Goal: Task Accomplishment & Management: Complete application form

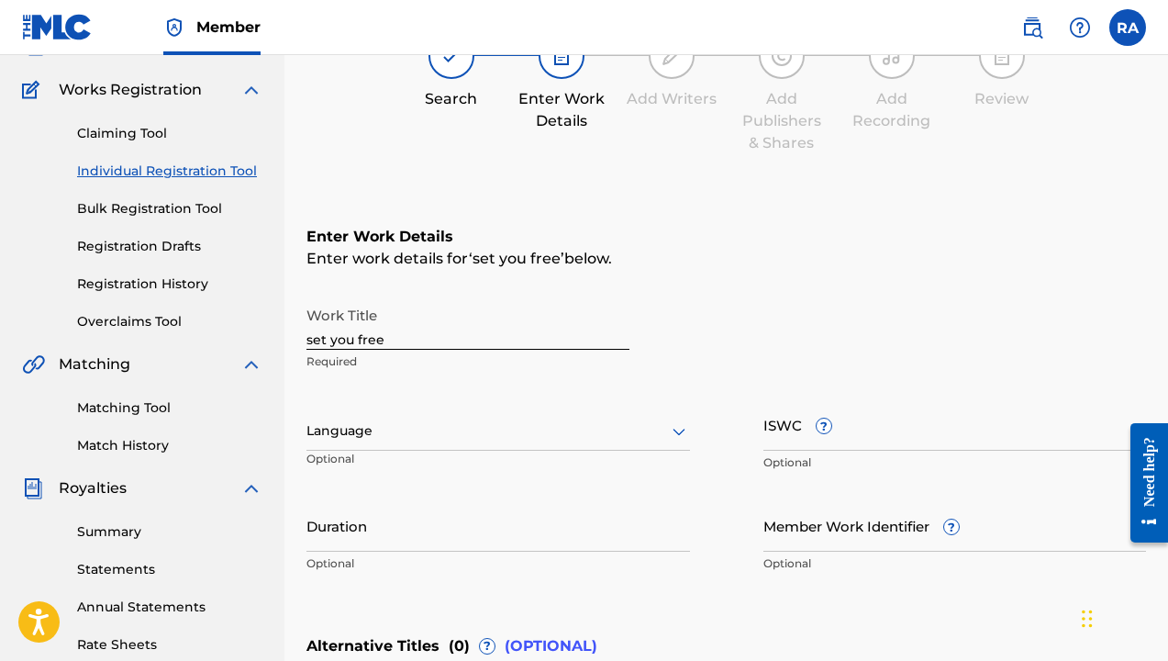
click at [379, 437] on div at bounding box center [499, 430] width 384 height 23
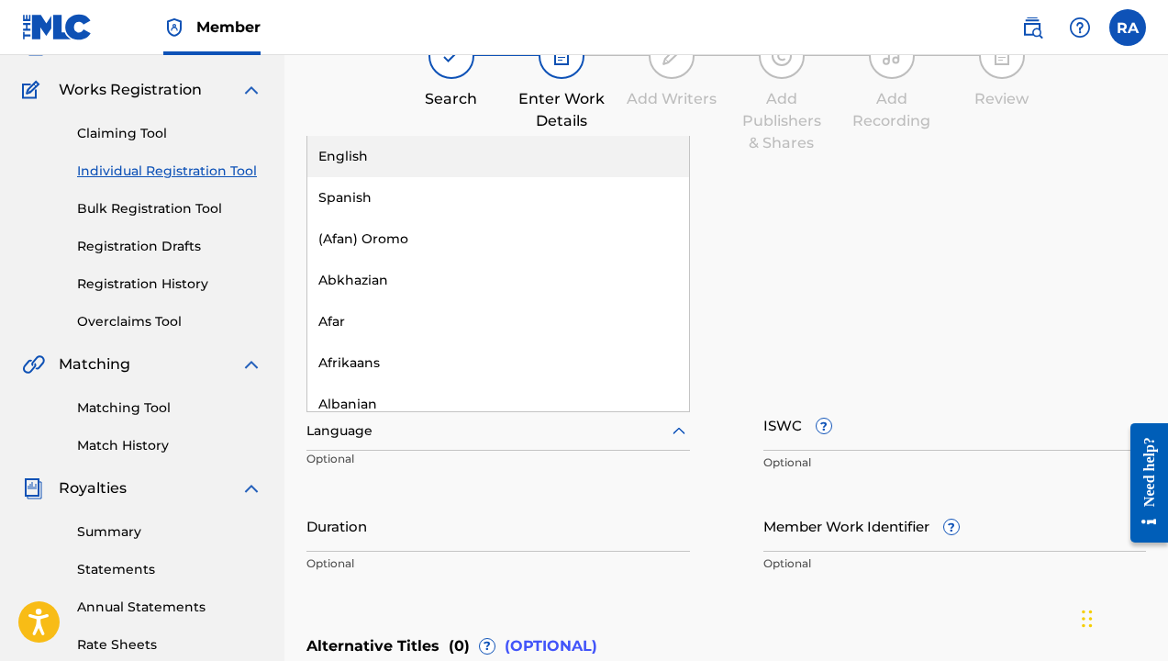
click at [380, 158] on div "English" at bounding box center [498, 156] width 382 height 41
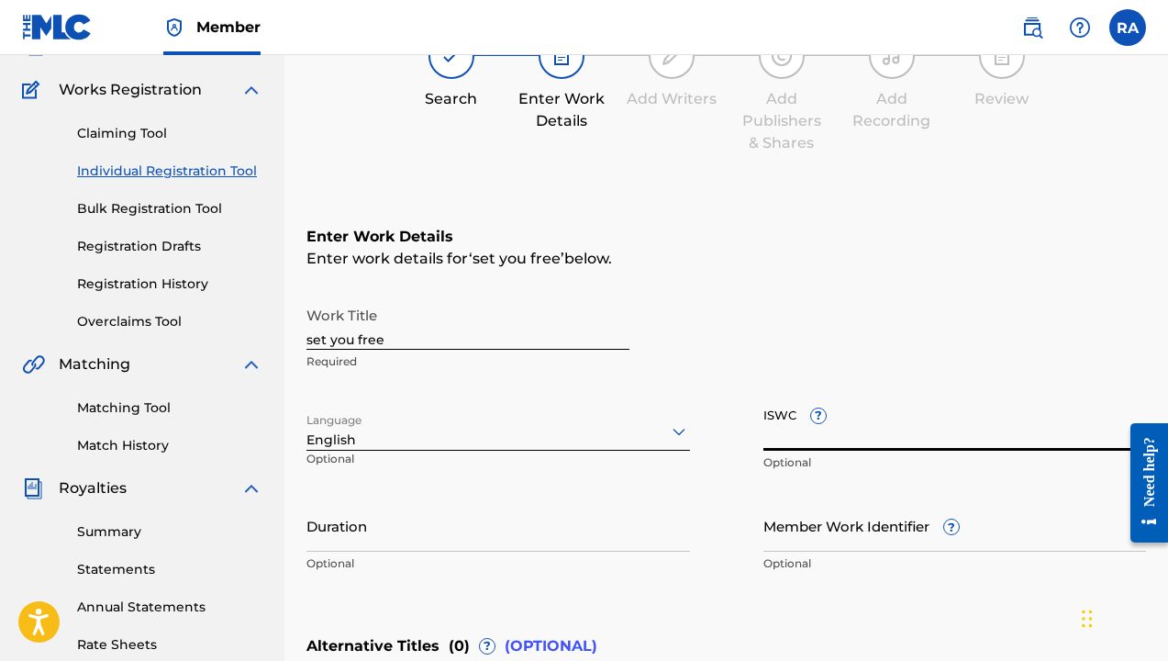
click at [849, 439] on input "ISWC ?" at bounding box center [956, 424] width 384 height 52
click at [411, 426] on div at bounding box center [499, 430] width 384 height 23
click at [851, 425] on input "ISWC ?" at bounding box center [956, 424] width 384 height 52
click at [809, 518] on input "Member Work Identifier ?" at bounding box center [956, 525] width 384 height 52
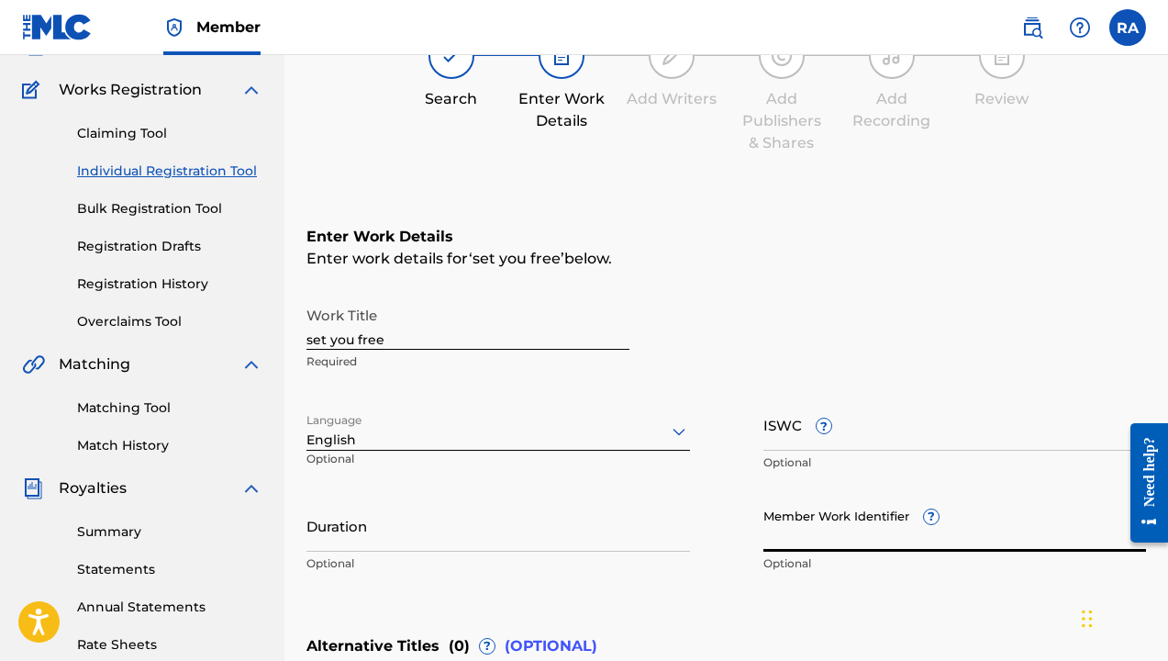
click at [907, 523] on input "Member Work Identifier ?" at bounding box center [956, 525] width 384 height 52
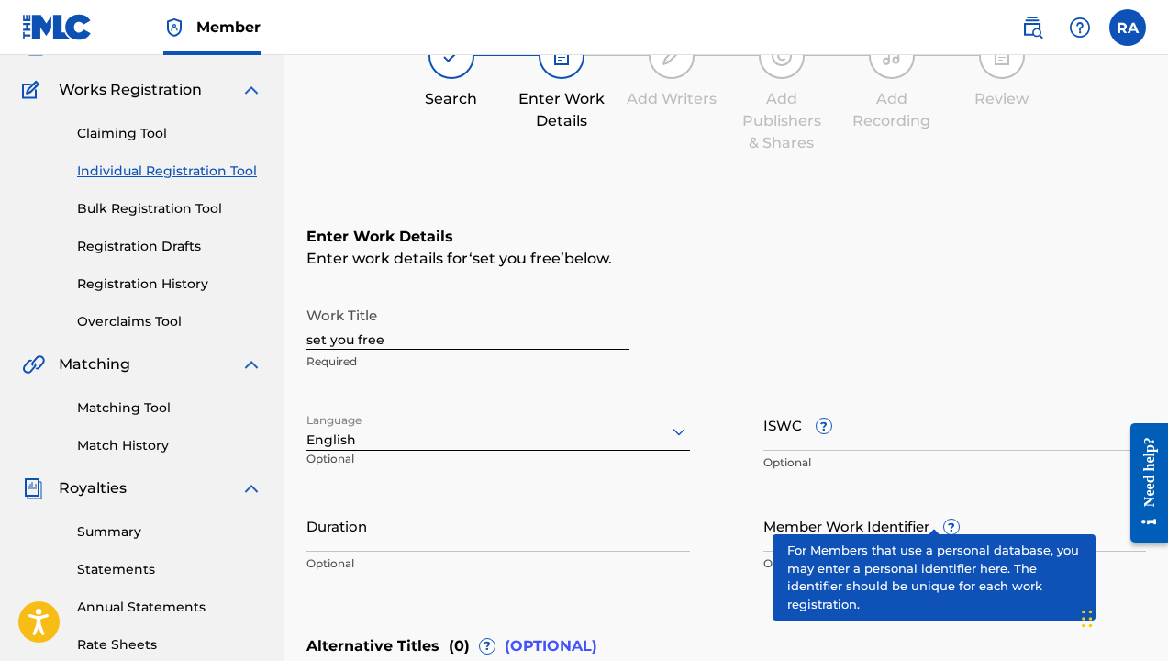
click at [924, 515] on div "Member Work Identifier ? Optional" at bounding box center [956, 540] width 384 height 83
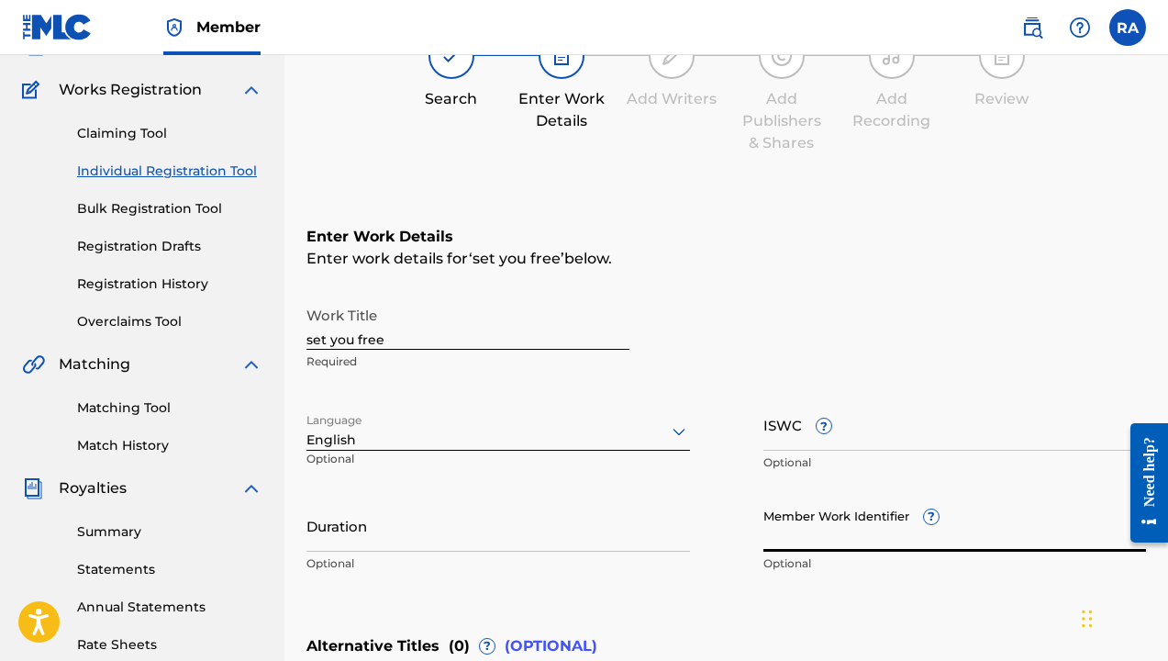
click at [924, 515] on div "Member Work Identifier ? Optional" at bounding box center [956, 540] width 384 height 83
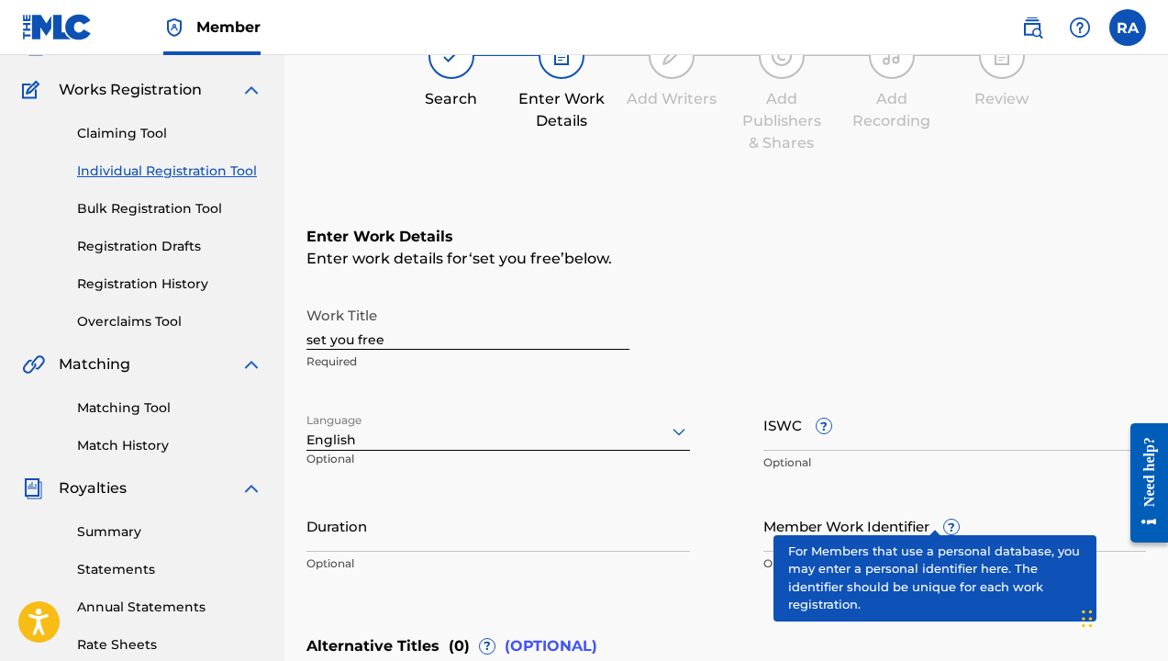
click at [928, 515] on div "Member Work Identifier ? Optional" at bounding box center [956, 540] width 384 height 83
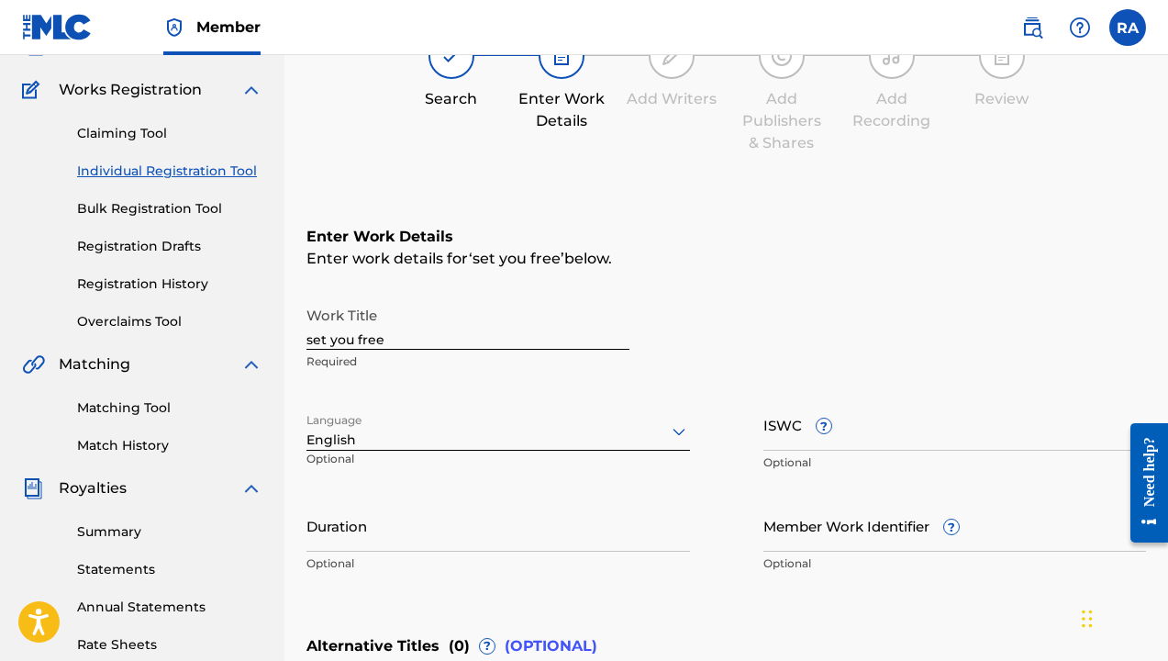
click at [928, 515] on div "Member Work Identifier ? Optional" at bounding box center [956, 540] width 384 height 83
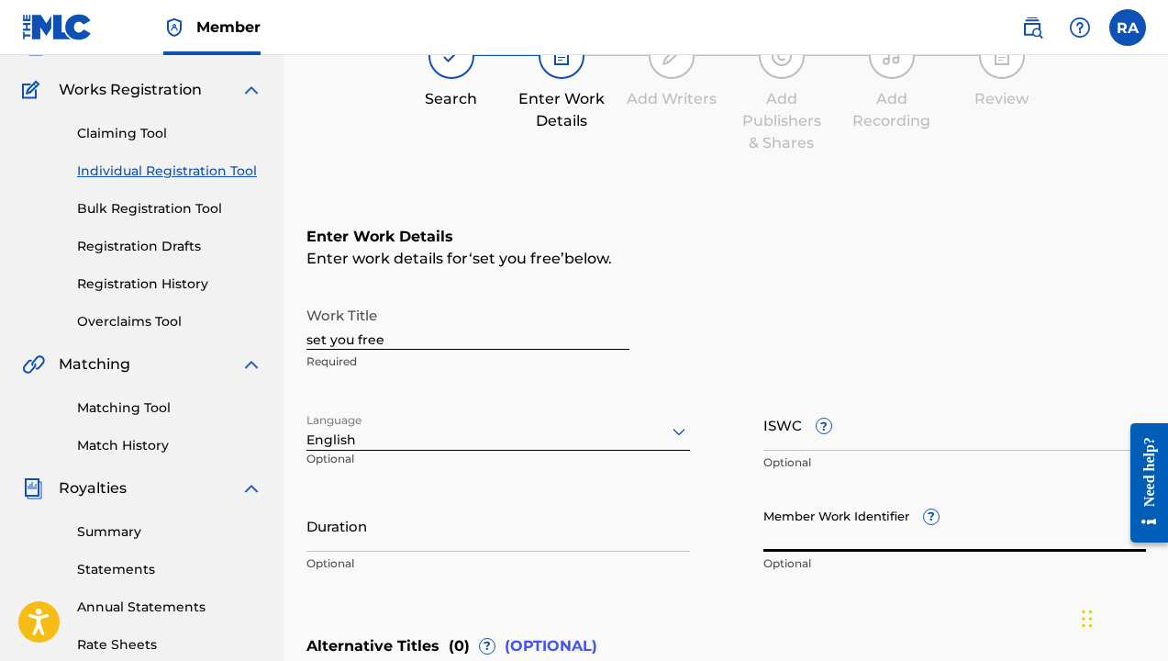
click at [778, 527] on input "Member Work Identifier ?" at bounding box center [956, 525] width 384 height 52
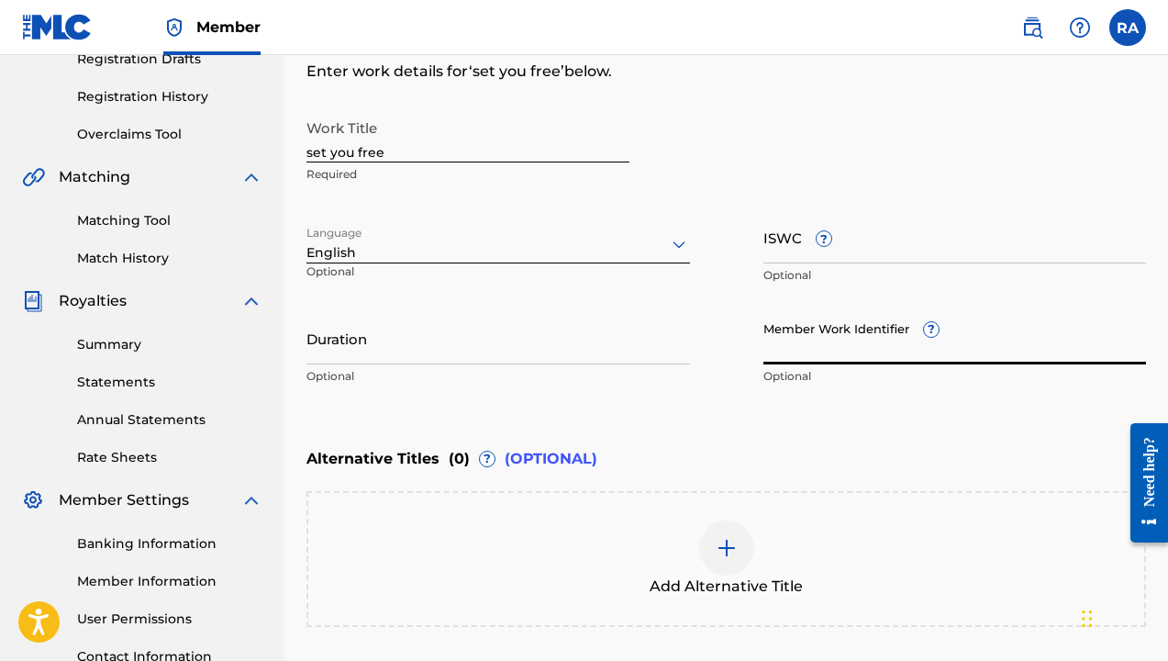
scroll to position [348, 0]
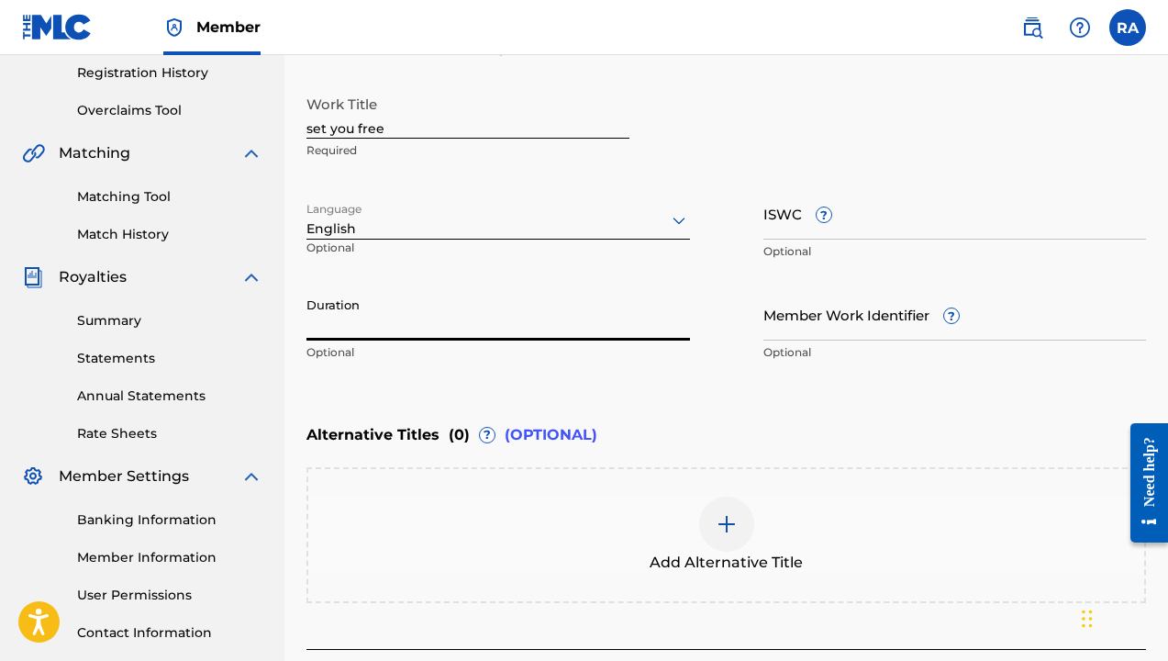
click at [456, 336] on input "Duration" at bounding box center [499, 314] width 384 height 52
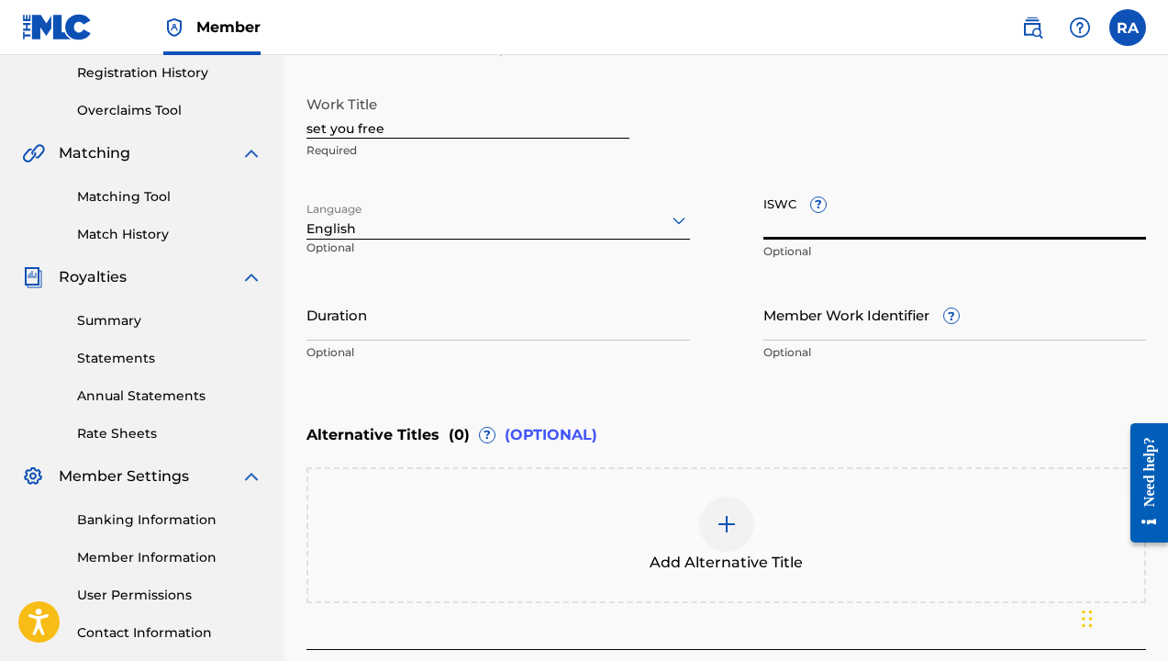
click at [838, 222] on input "ISWC ?" at bounding box center [956, 213] width 384 height 52
paste input "QT2HD2500006"
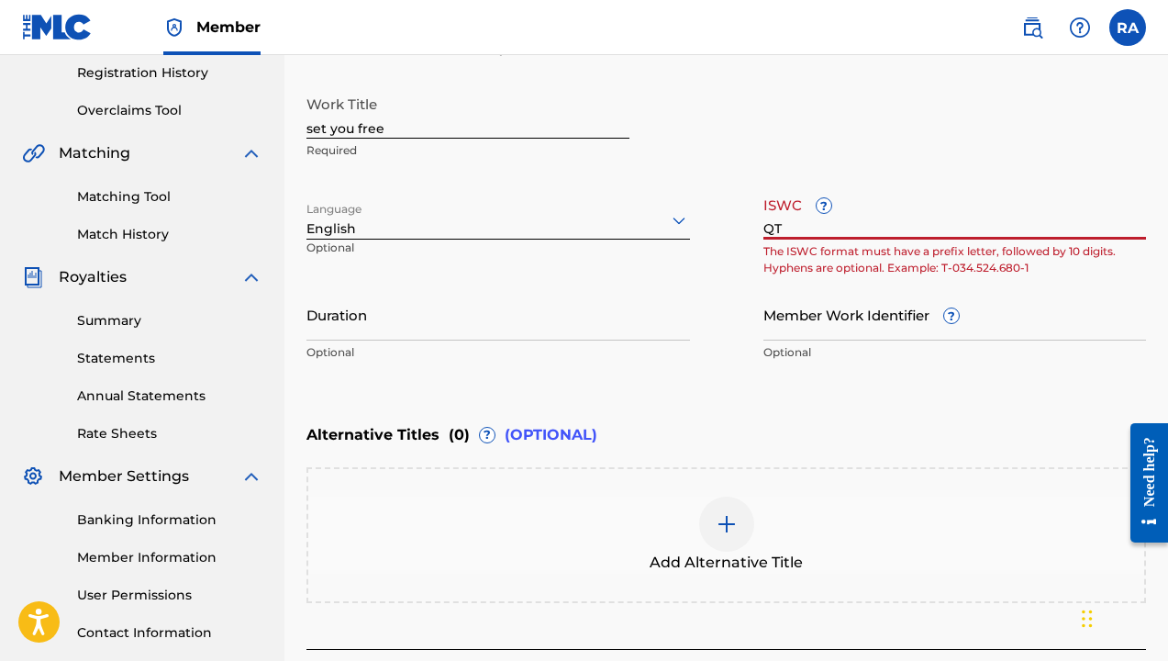
type input "Q"
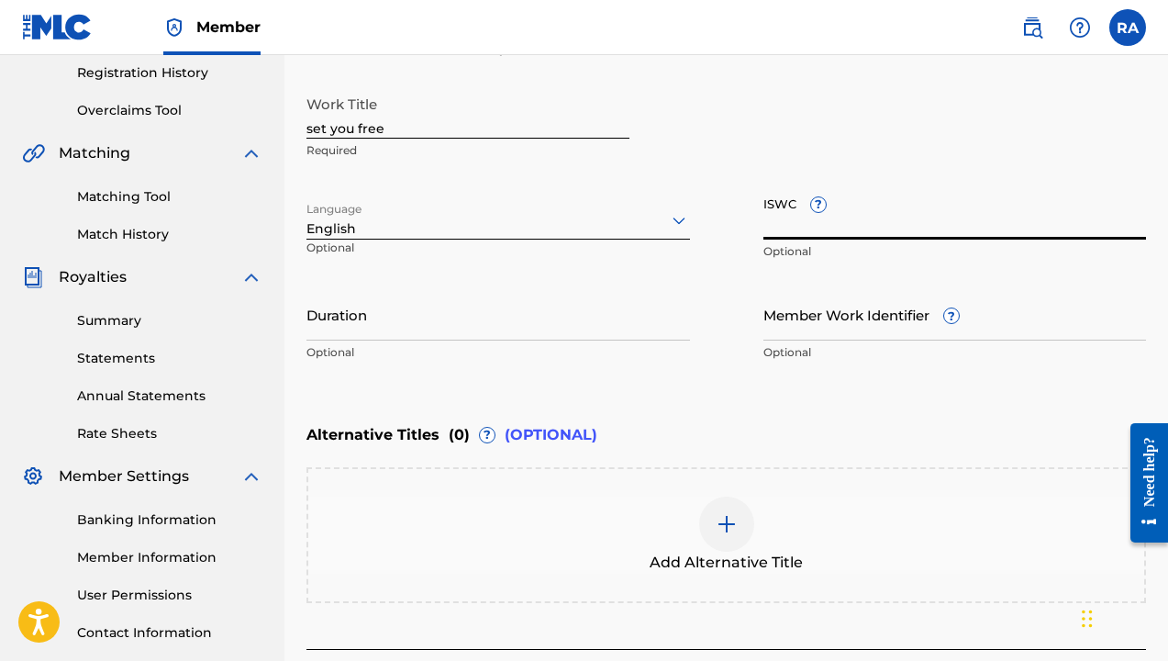
click at [858, 325] on input "Member Work Identifier ?" at bounding box center [956, 314] width 384 height 52
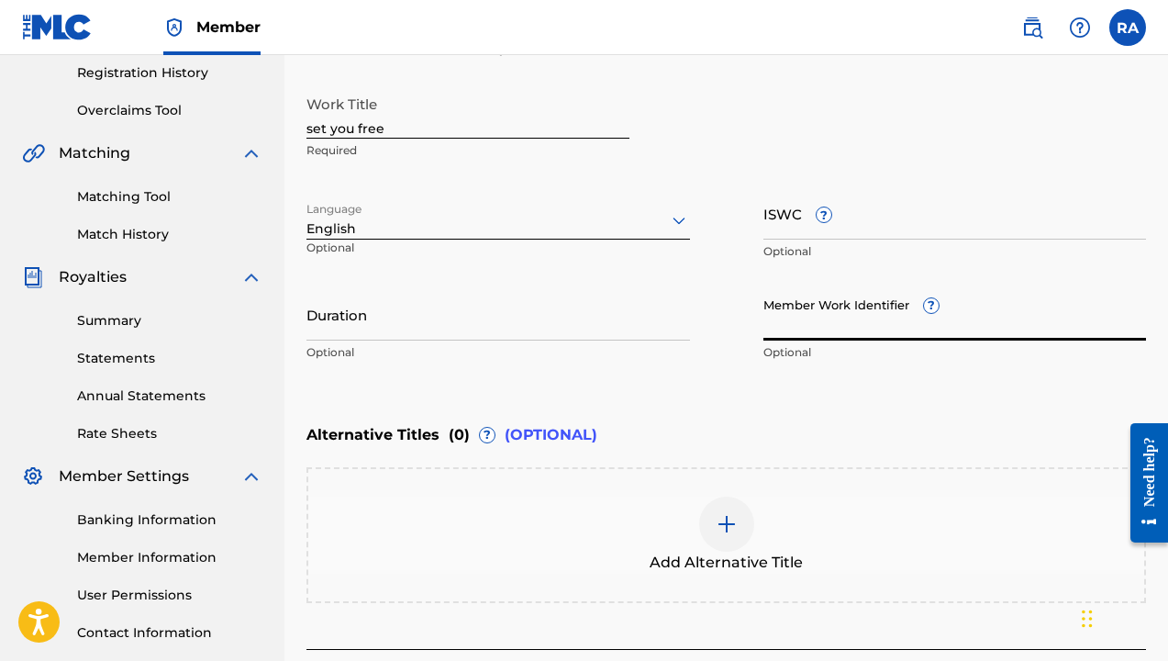
paste input "QT2HD2500006"
type input "QT2HD2500006"
click at [566, 277] on div "Work Title set you free Required Language English Optional ISWC ? Optional Dura…" at bounding box center [727, 228] width 840 height 284
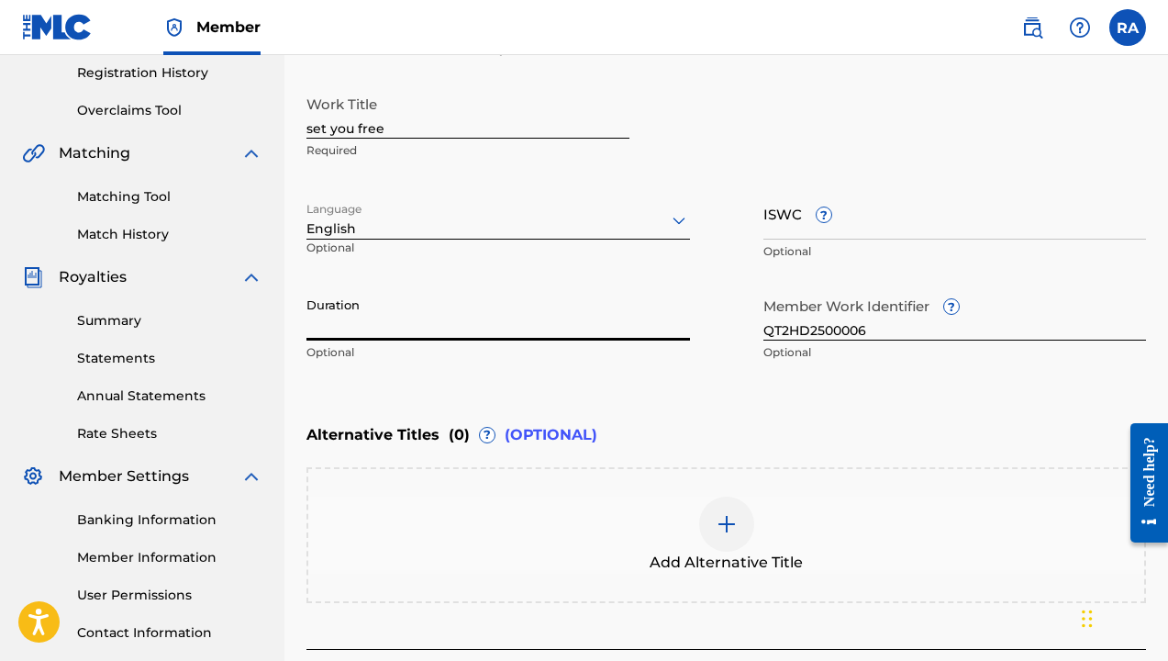
click at [402, 334] on input "Duration" at bounding box center [499, 314] width 384 height 52
type input "2"
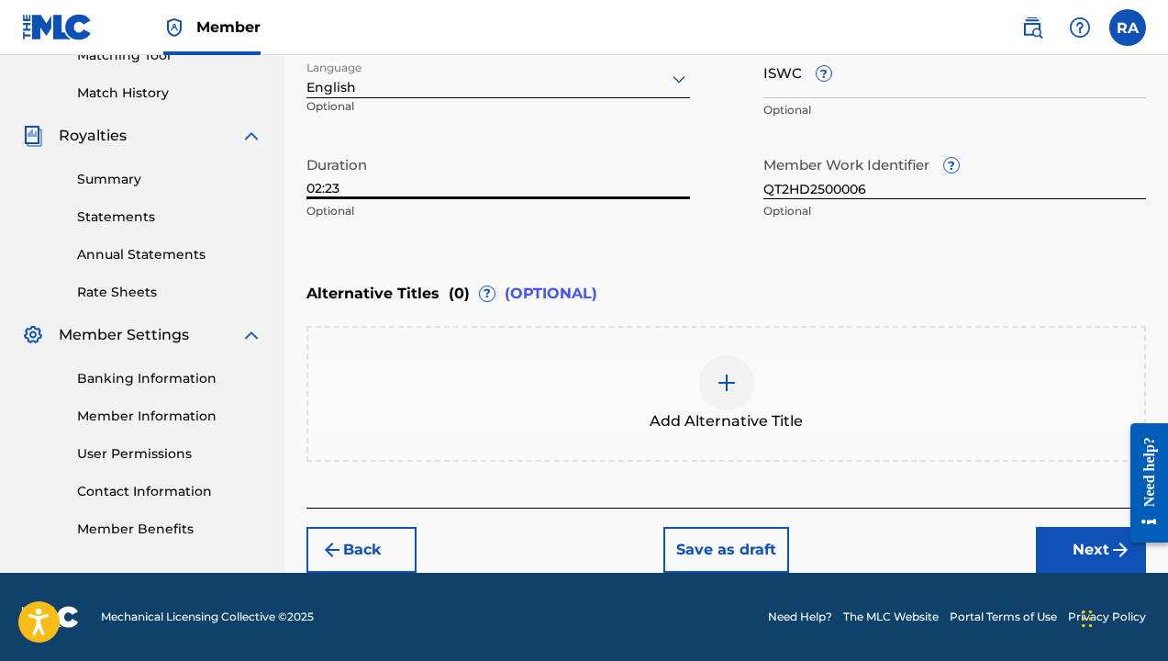
scroll to position [489, 0]
type input "02:23"
click at [1124, 551] on div at bounding box center [1142, 482] width 51 height 151
click at [1073, 543] on button "Next" at bounding box center [1091, 550] width 110 height 46
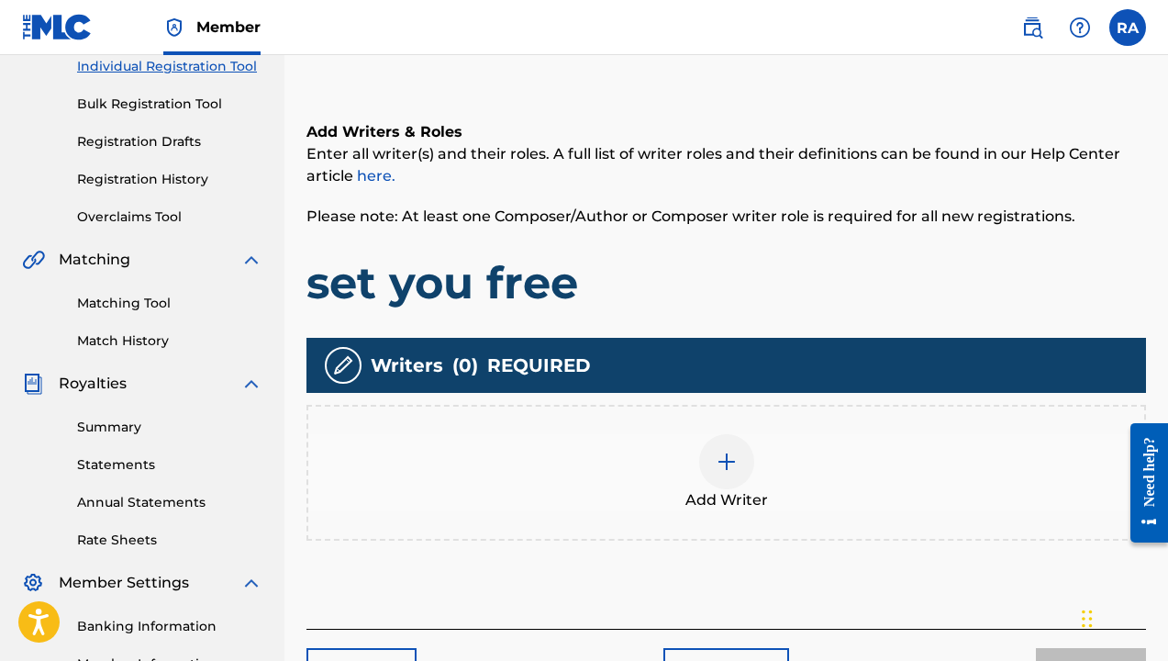
scroll to position [242, 0]
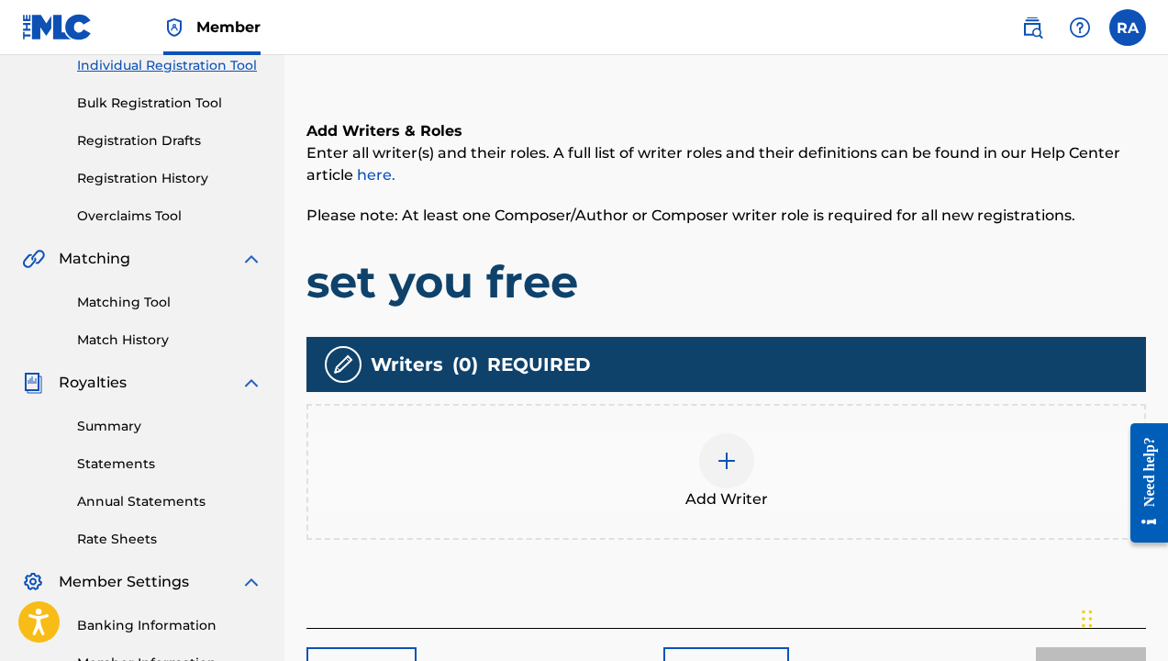
click at [716, 459] on img at bounding box center [727, 461] width 22 height 22
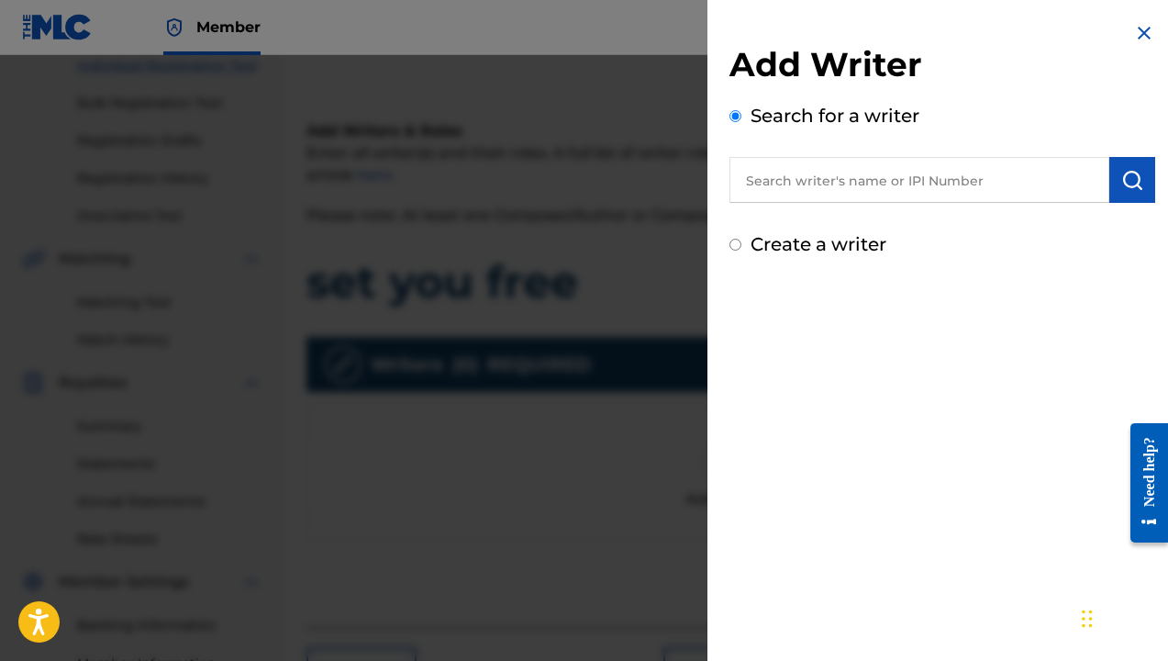
click at [871, 182] on input "text" at bounding box center [920, 180] width 380 height 46
paste input "01249029452"
type input "01249029452"
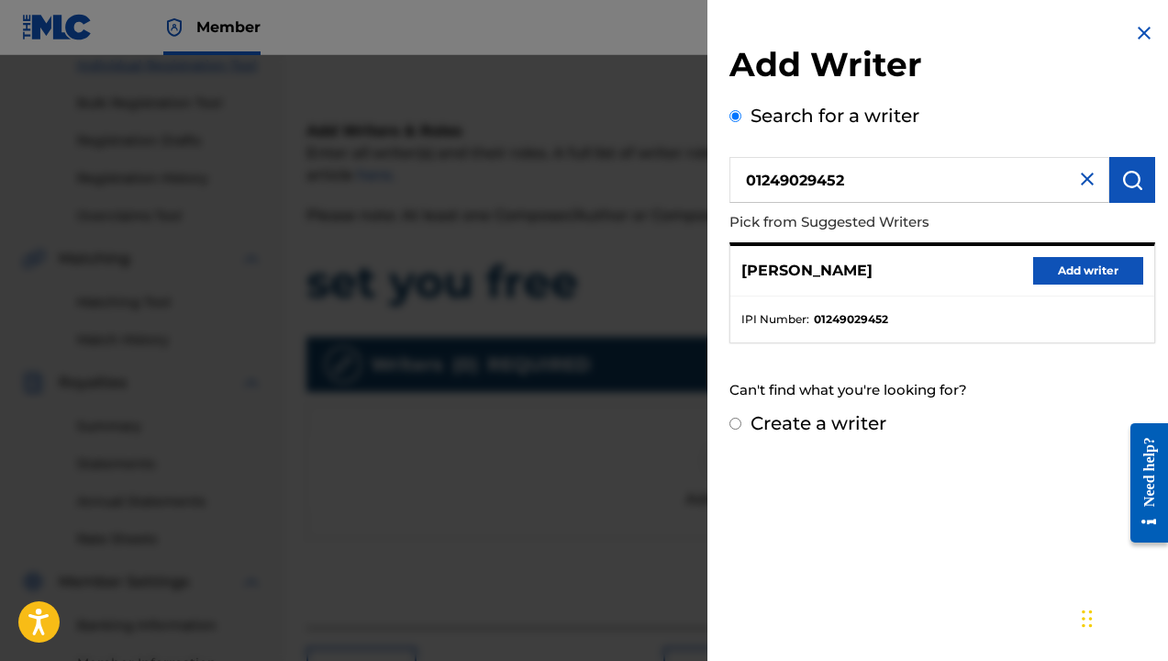
click at [1069, 273] on button "Add writer" at bounding box center [1088, 271] width 110 height 28
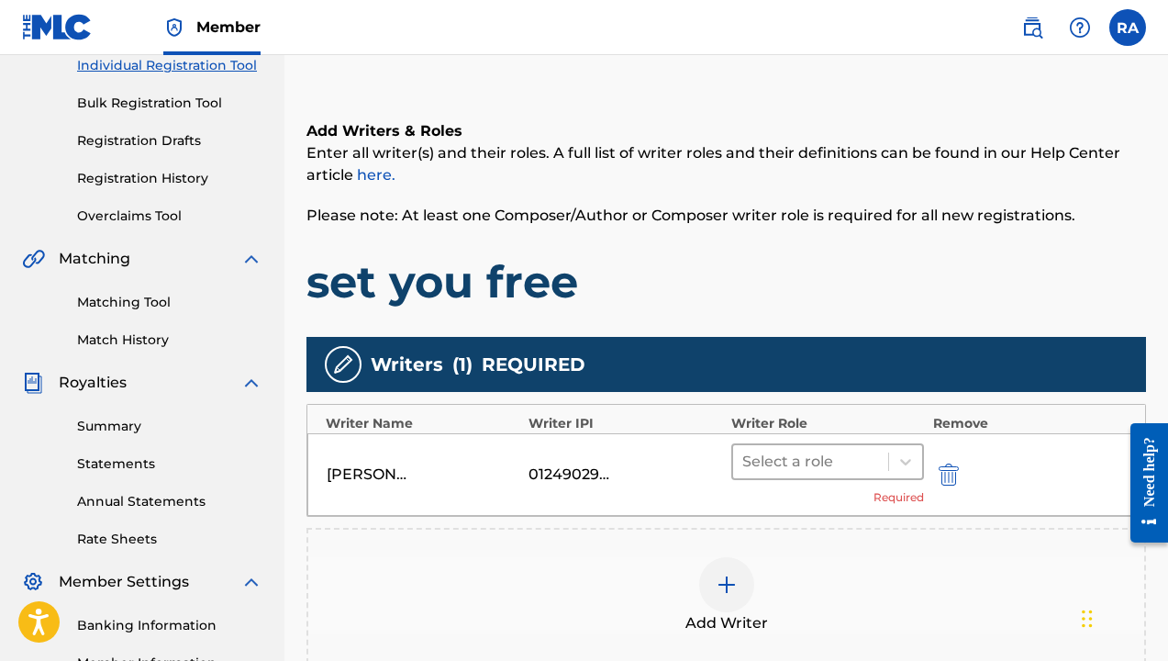
click at [801, 458] on div at bounding box center [810, 462] width 137 height 26
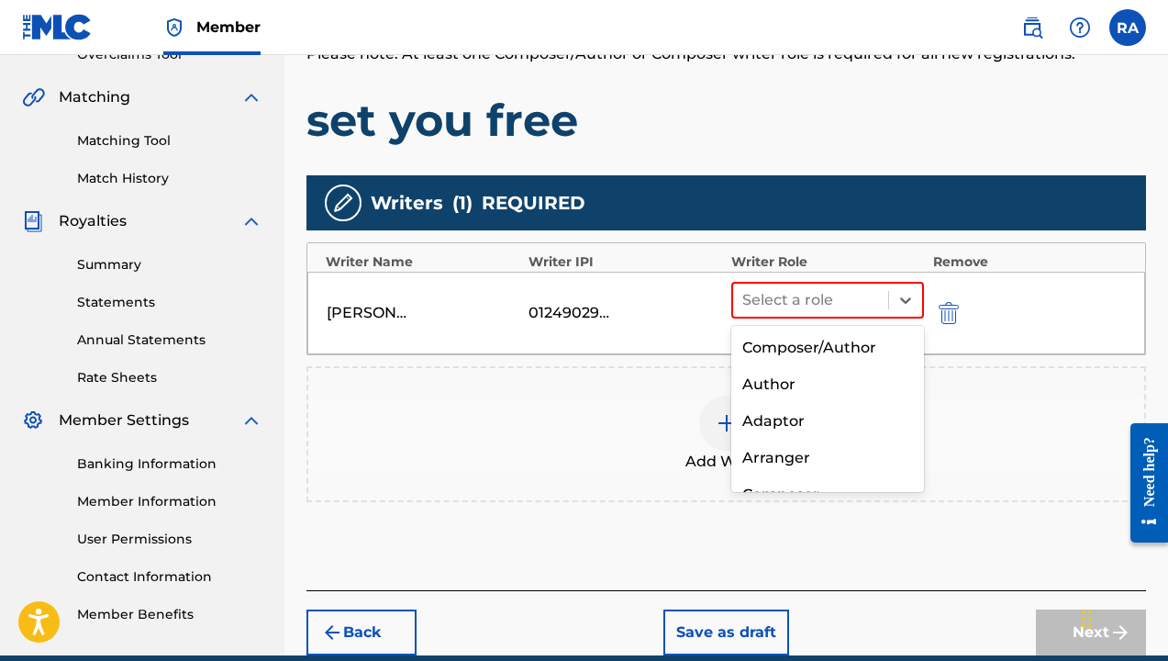
scroll to position [0, 0]
click at [779, 374] on div "Author" at bounding box center [827, 384] width 193 height 37
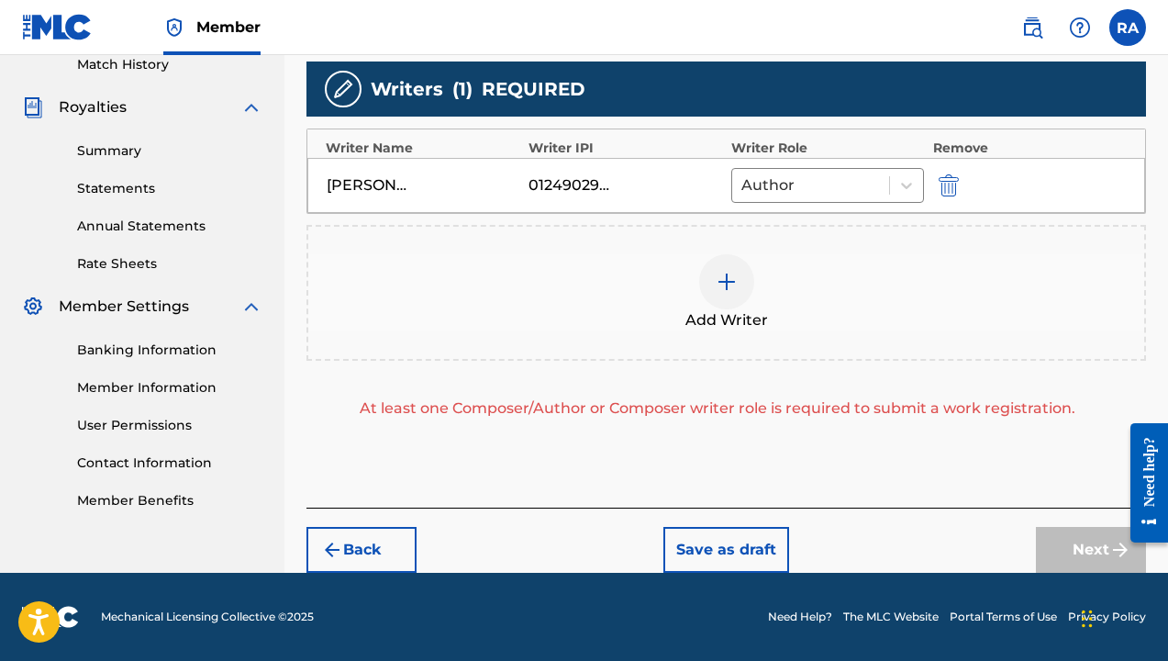
scroll to position [518, 0]
click at [853, 281] on div "Add Writer" at bounding box center [726, 292] width 836 height 77
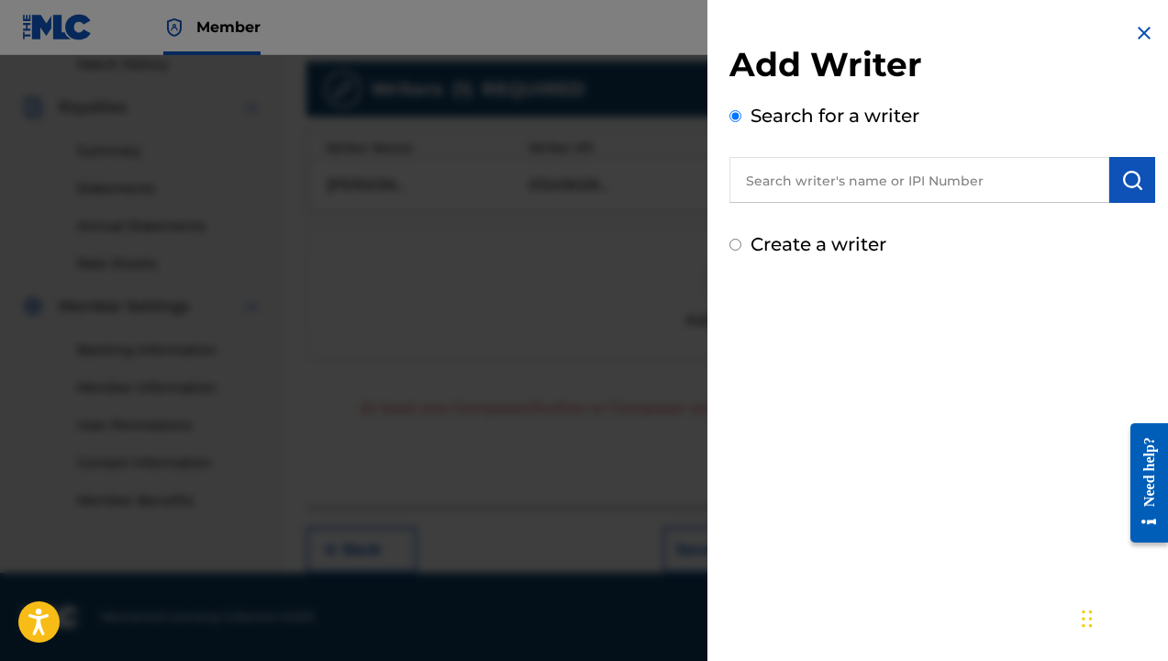
click at [1133, 30] on img at bounding box center [1144, 33] width 22 height 22
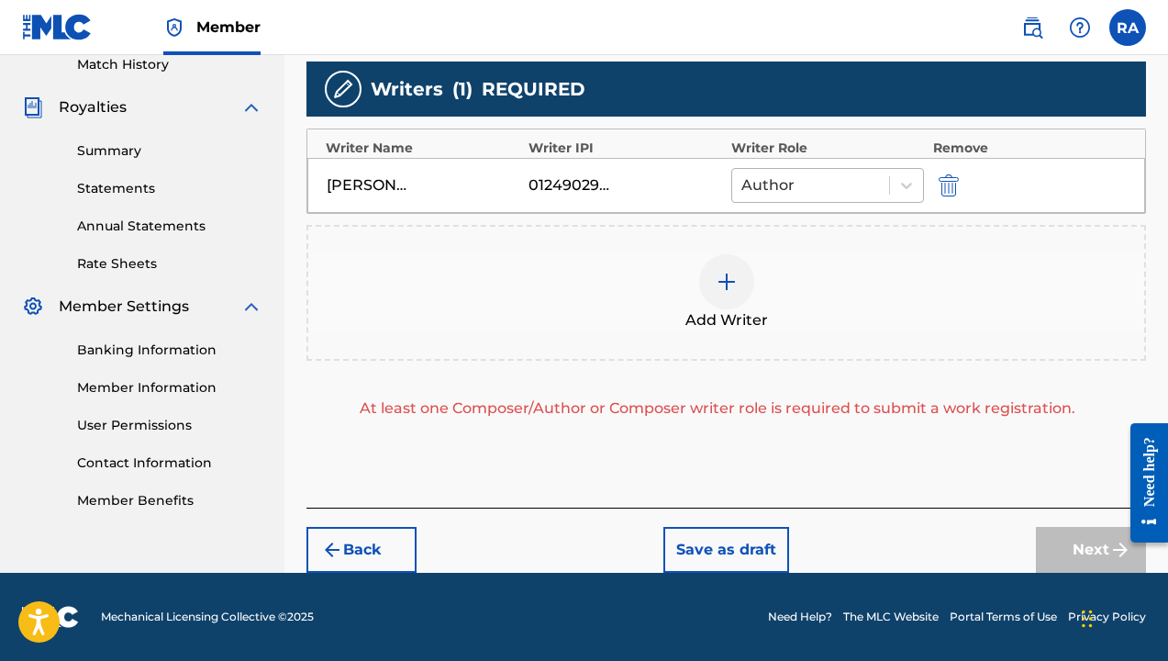
click at [889, 187] on span at bounding box center [889, 185] width 1 height 18
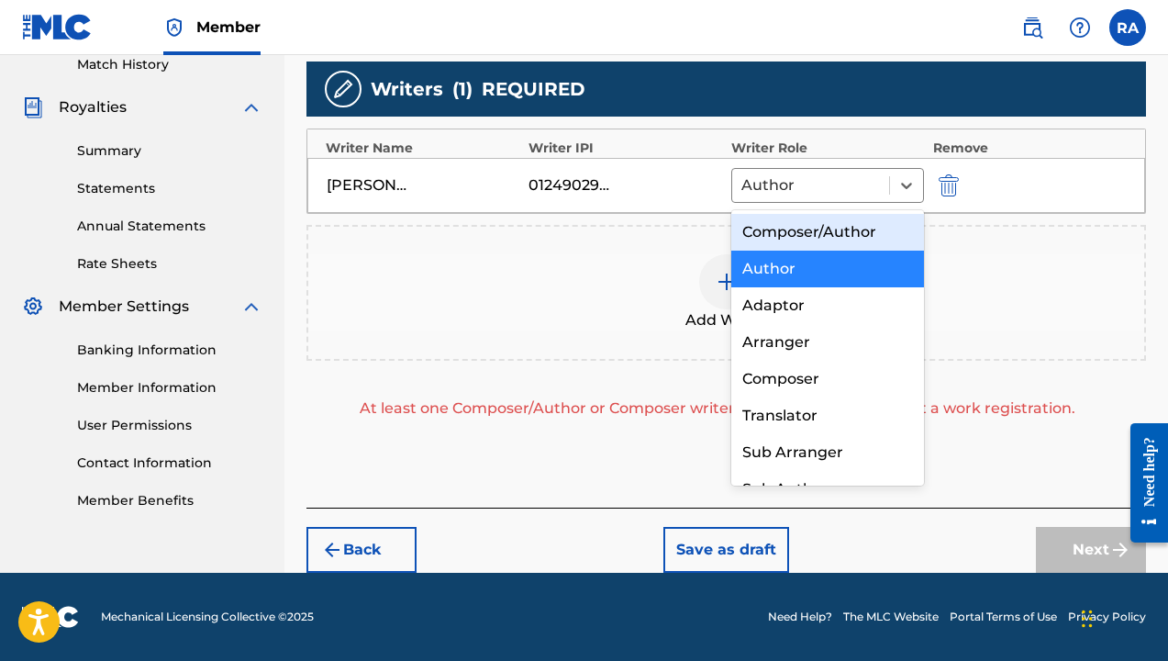
click at [827, 228] on div "Composer/Author" at bounding box center [827, 232] width 193 height 37
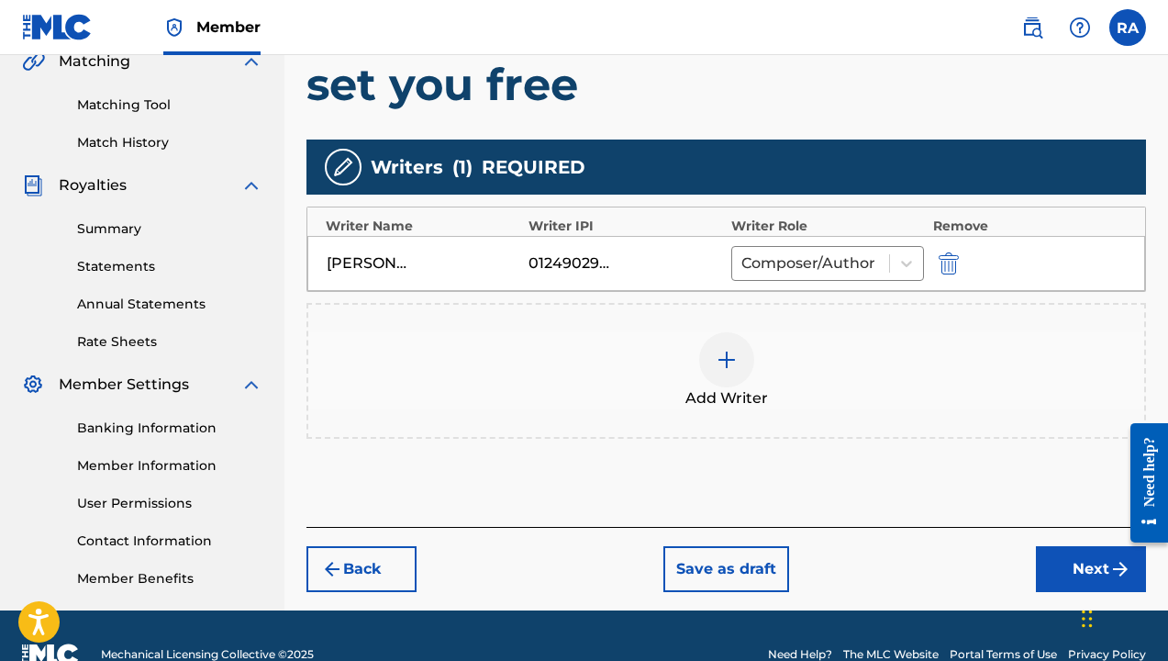
scroll to position [442, 0]
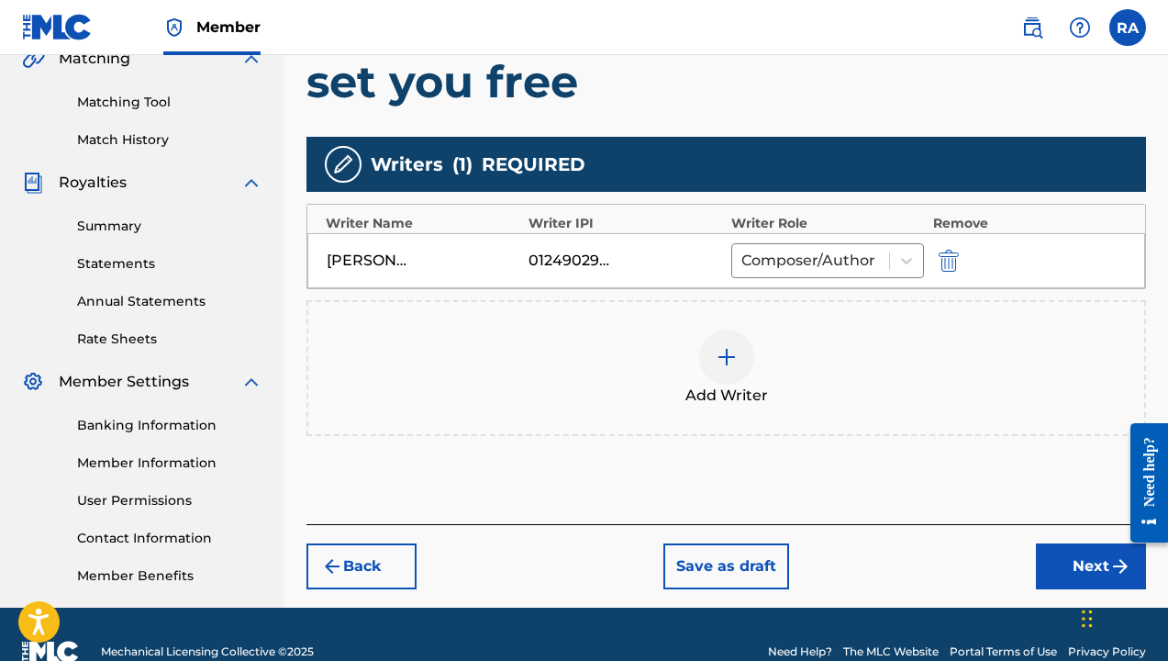
click at [1071, 571] on button "Next" at bounding box center [1091, 566] width 110 height 46
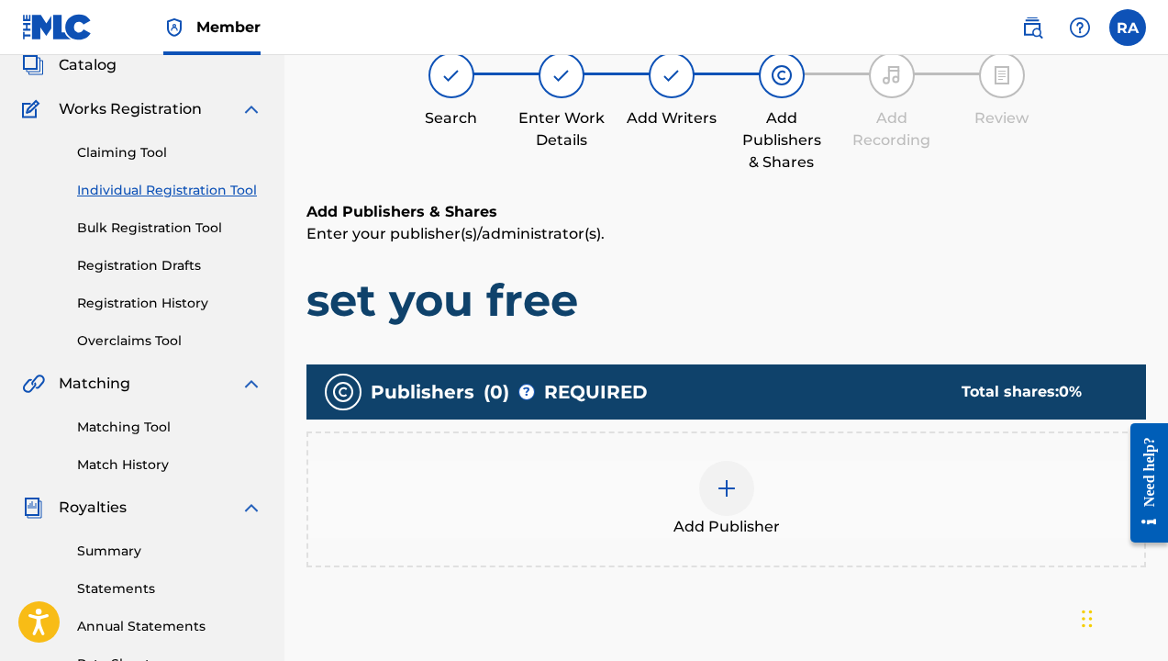
scroll to position [137, 0]
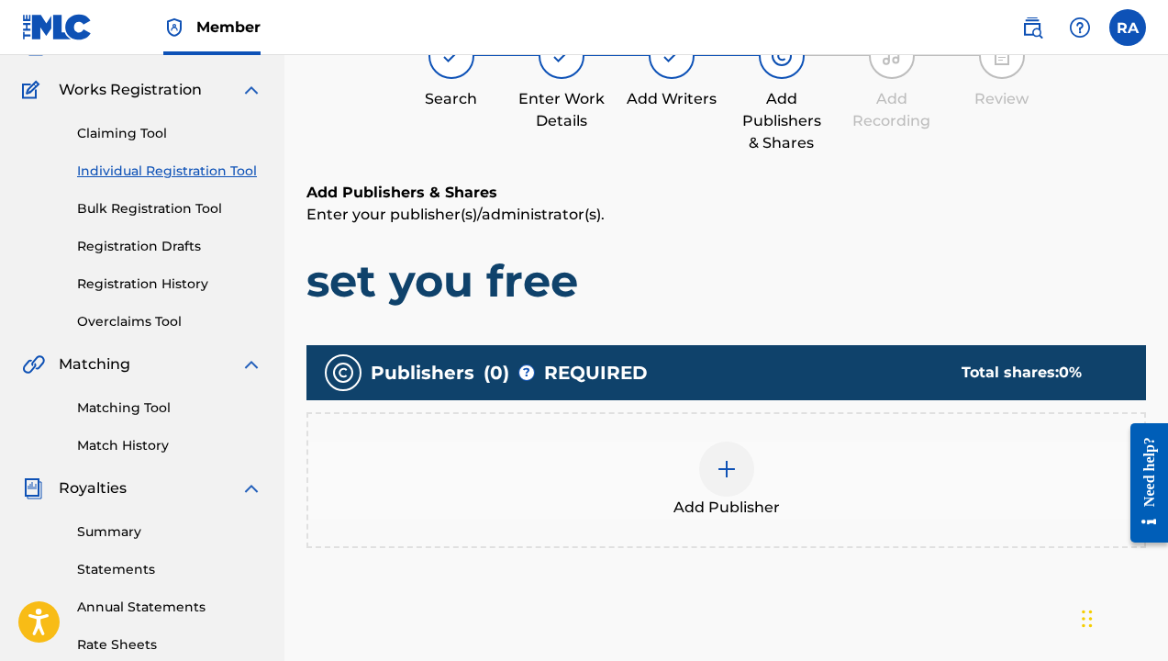
click at [716, 476] on img at bounding box center [727, 469] width 22 height 22
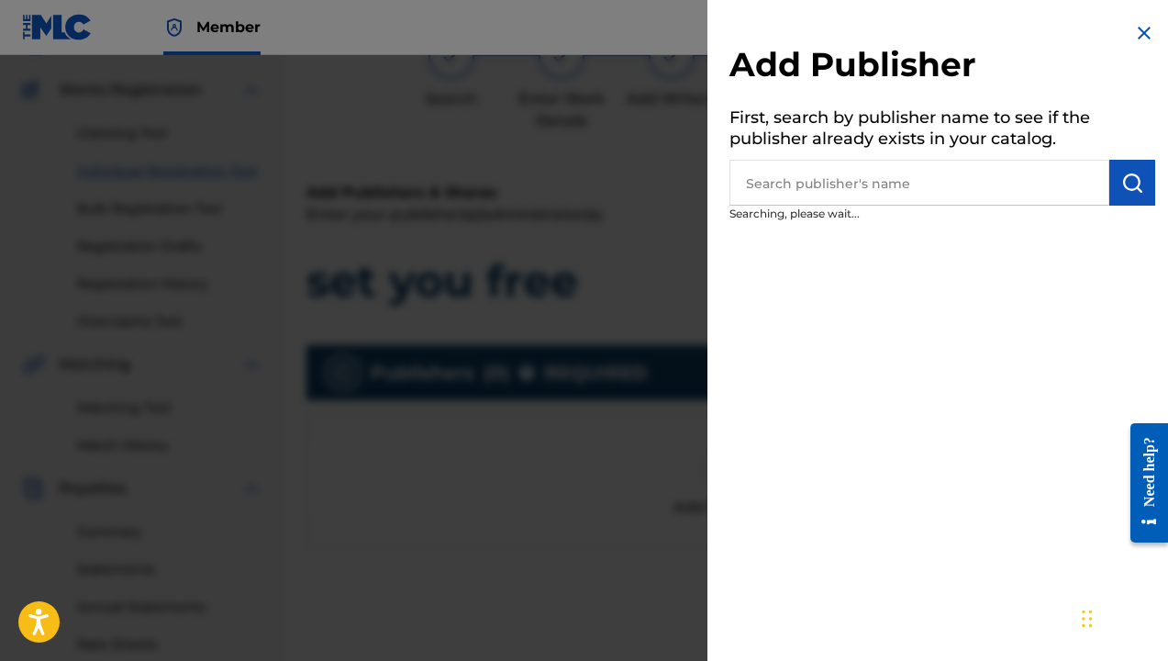
click at [804, 187] on input "text" at bounding box center [920, 183] width 380 height 46
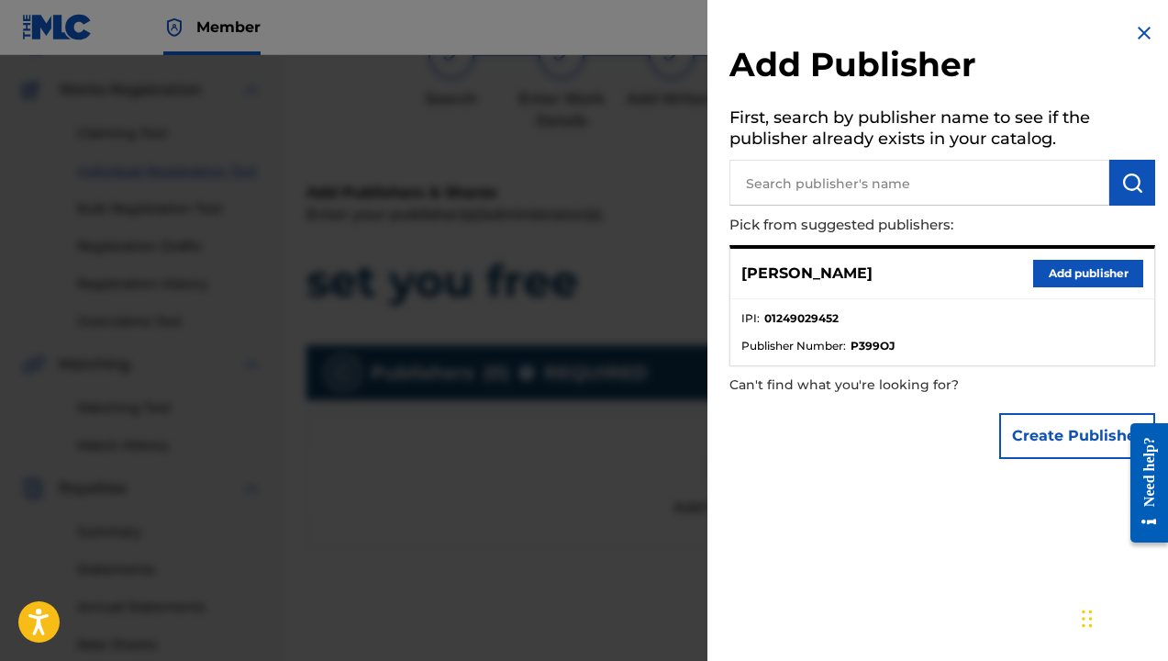
click at [1065, 273] on button "Add publisher" at bounding box center [1088, 274] width 110 height 28
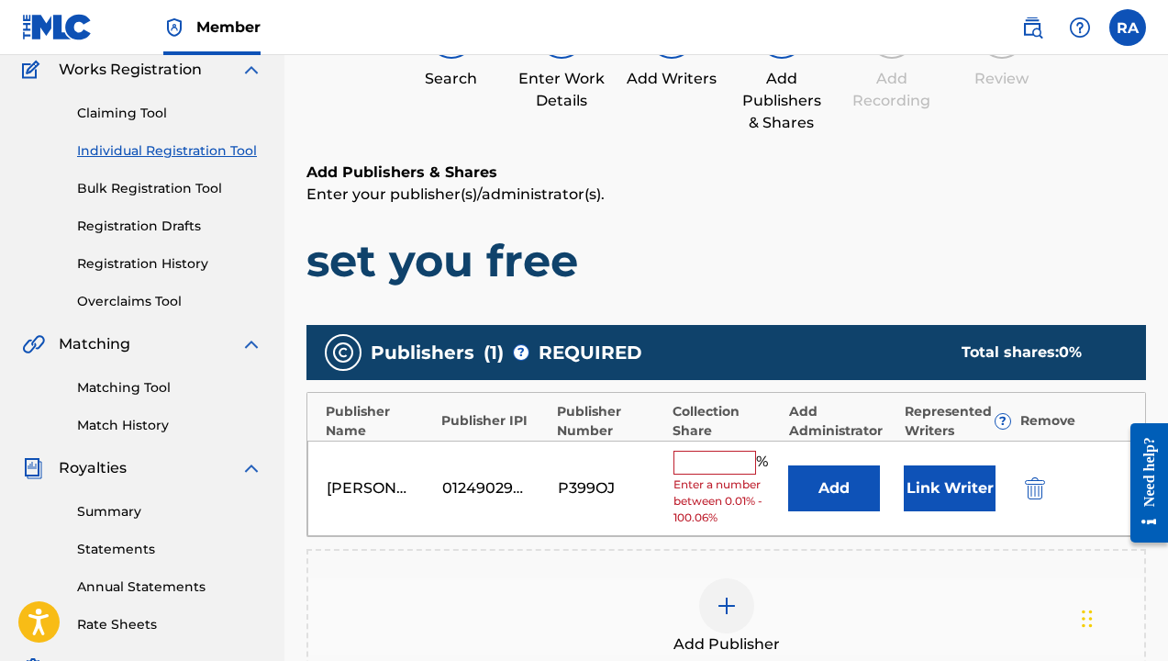
scroll to position [159, 0]
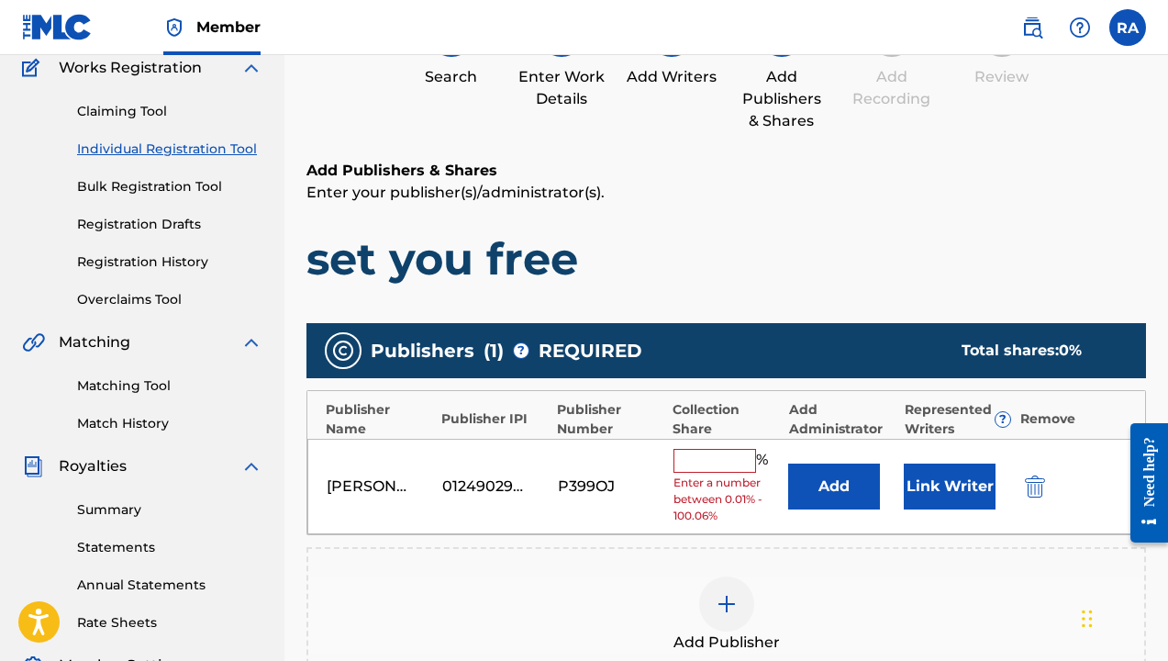
click at [707, 460] on input "text" at bounding box center [715, 461] width 83 height 24
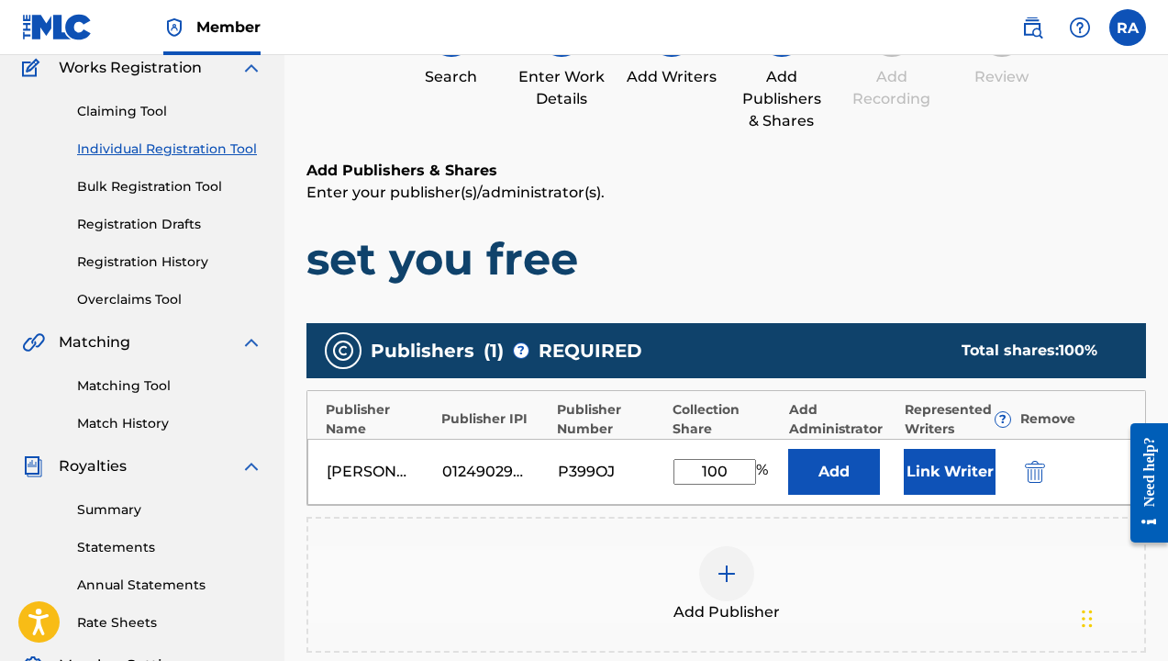
type input "100"
click at [967, 473] on button "Link Writer" at bounding box center [950, 472] width 92 height 46
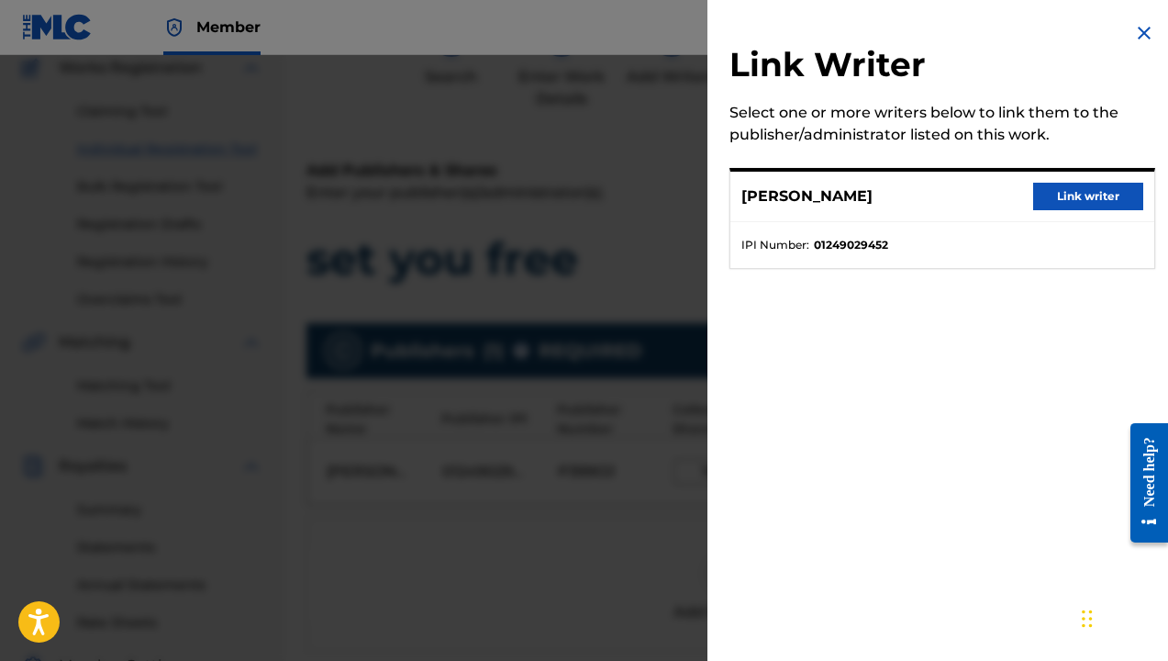
click at [1094, 190] on button "Link writer" at bounding box center [1088, 197] width 110 height 28
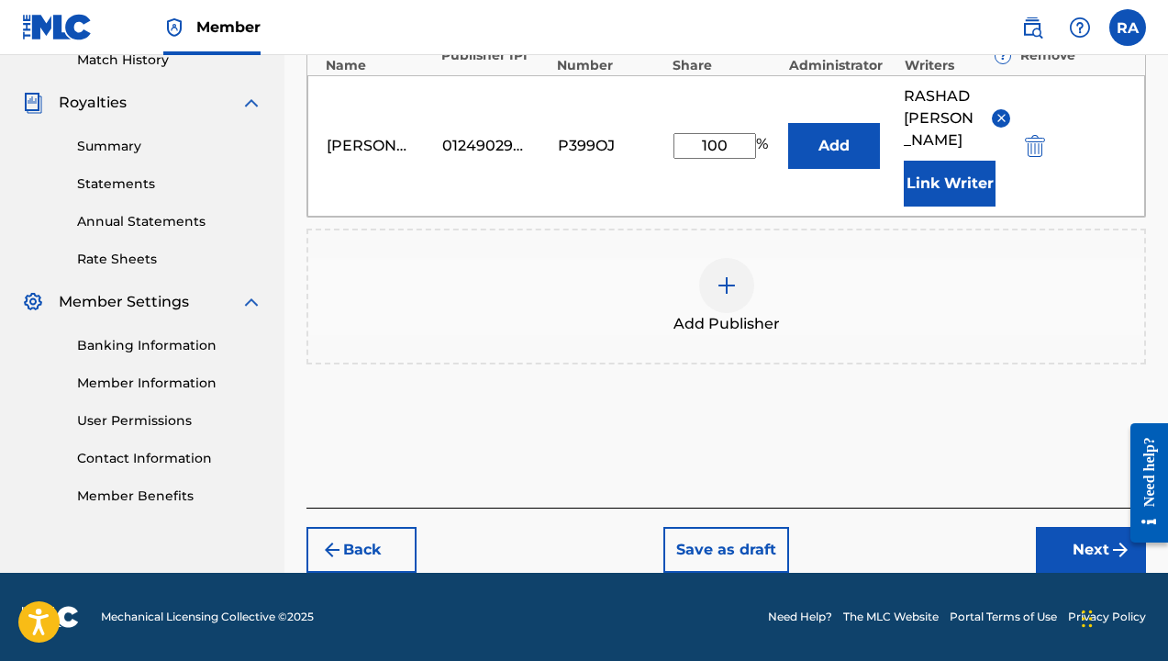
click at [1078, 544] on button "Next" at bounding box center [1091, 550] width 110 height 46
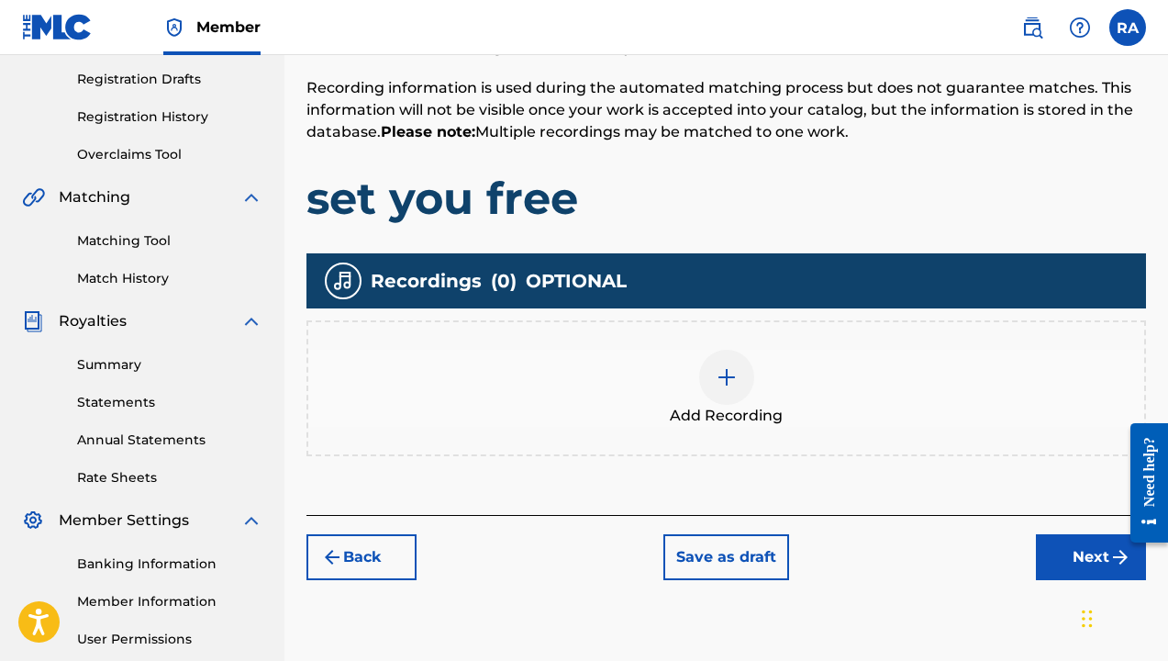
scroll to position [305, 0]
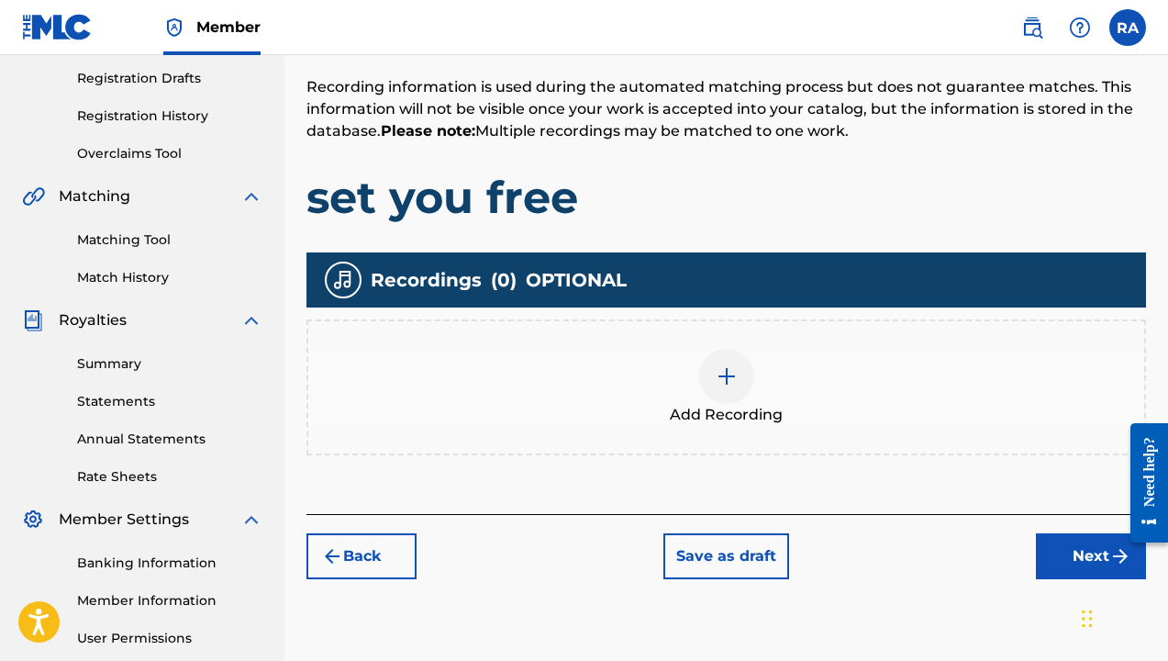
click at [1087, 553] on button "Next" at bounding box center [1091, 556] width 110 height 46
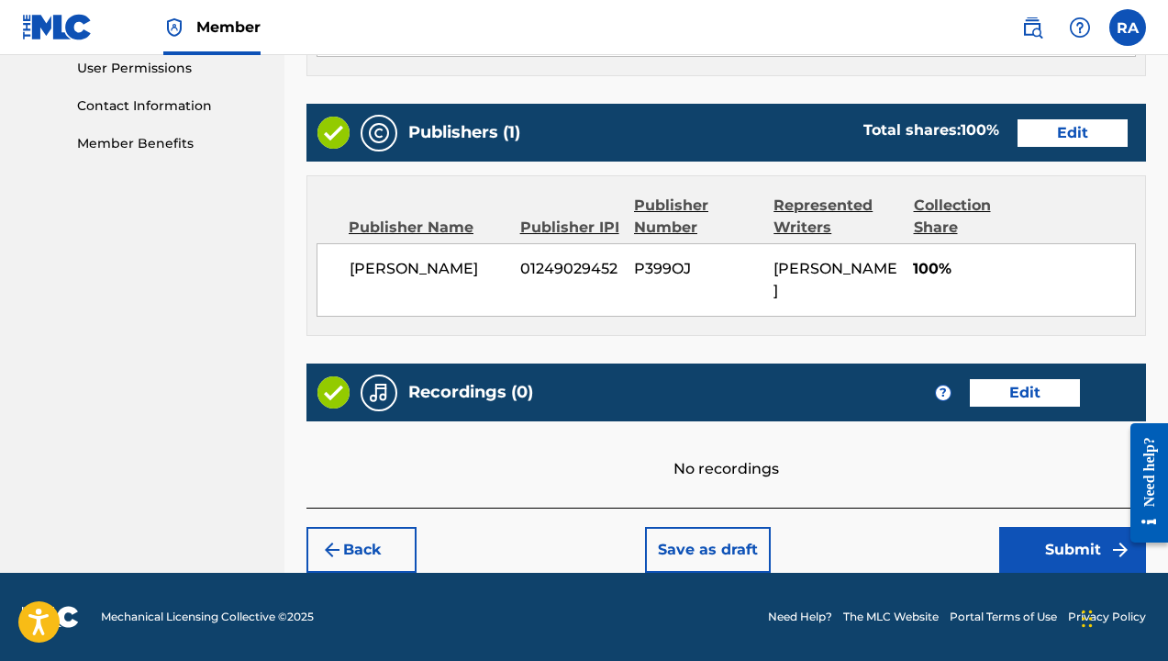
scroll to position [874, 0]
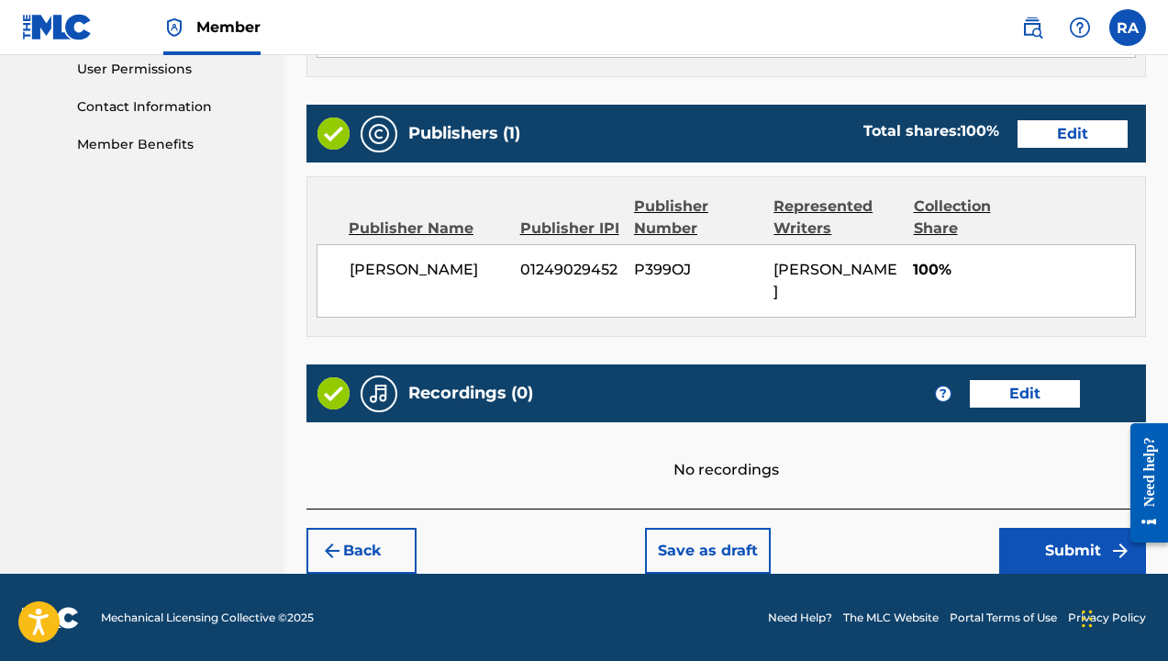
click at [1021, 540] on button "Submit" at bounding box center [1072, 551] width 147 height 46
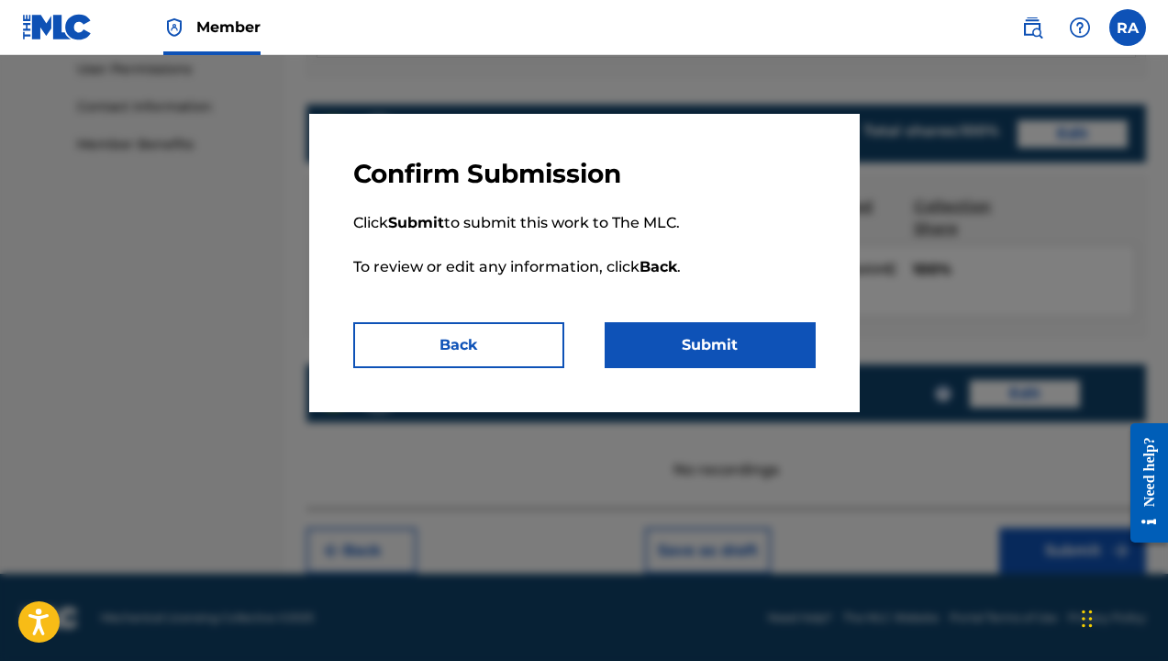
click at [671, 350] on button "Submit" at bounding box center [710, 345] width 211 height 46
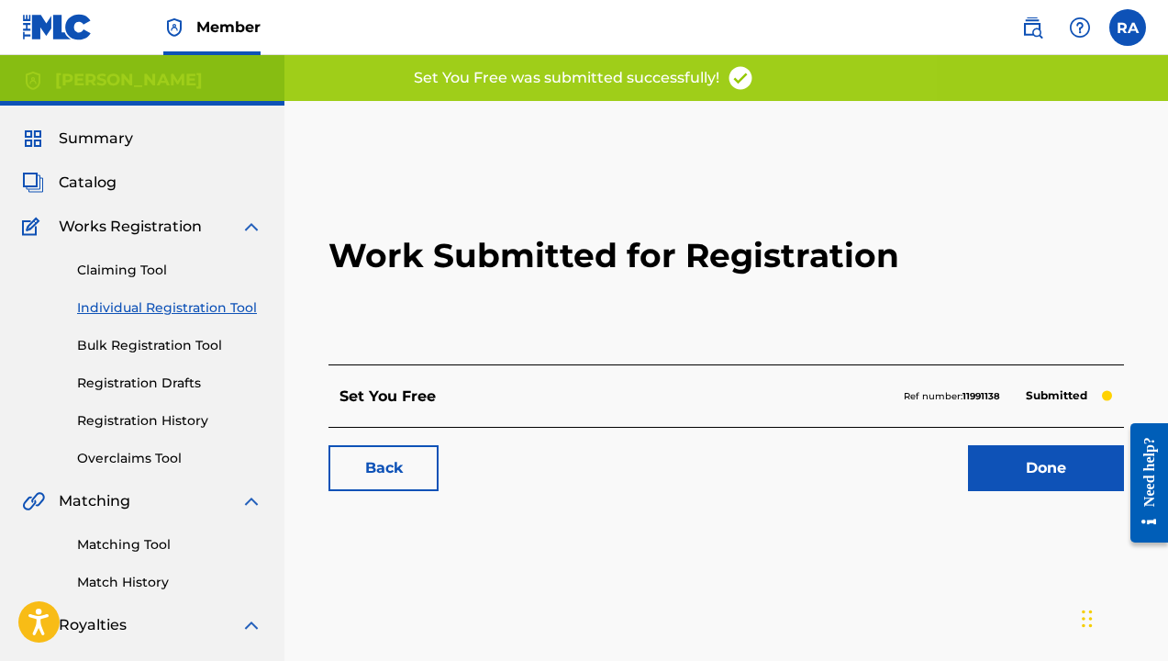
click at [1026, 473] on link "Done" at bounding box center [1046, 468] width 156 height 46
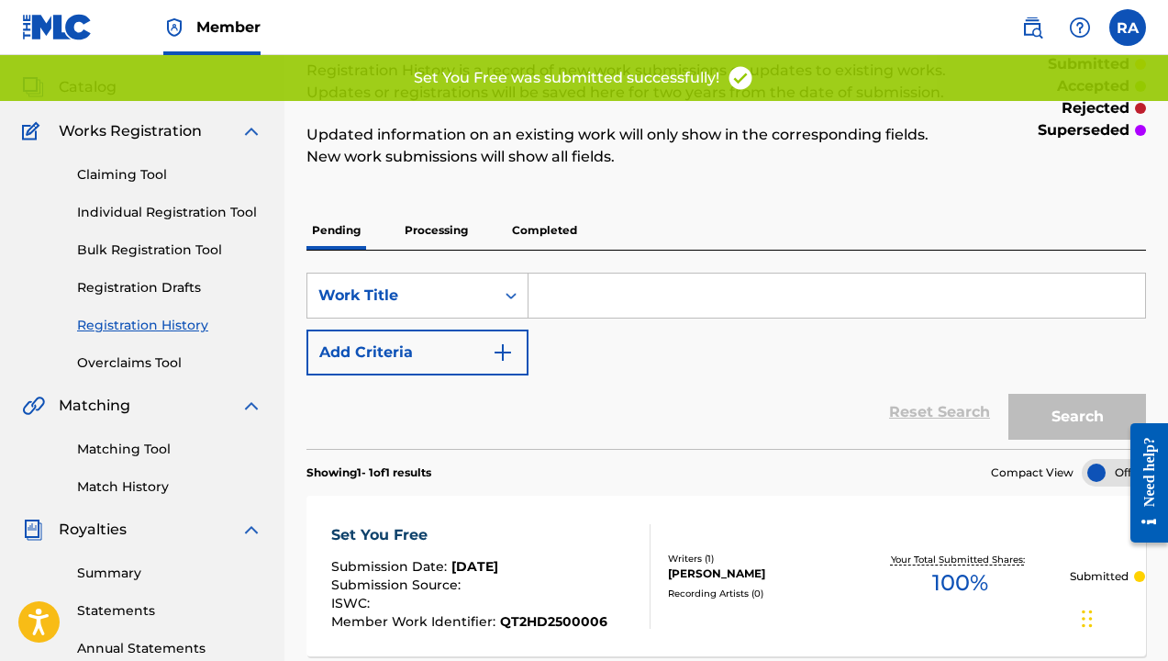
scroll to position [123, 0]
